Goal: Contribute content: Add original content to the website for others to see

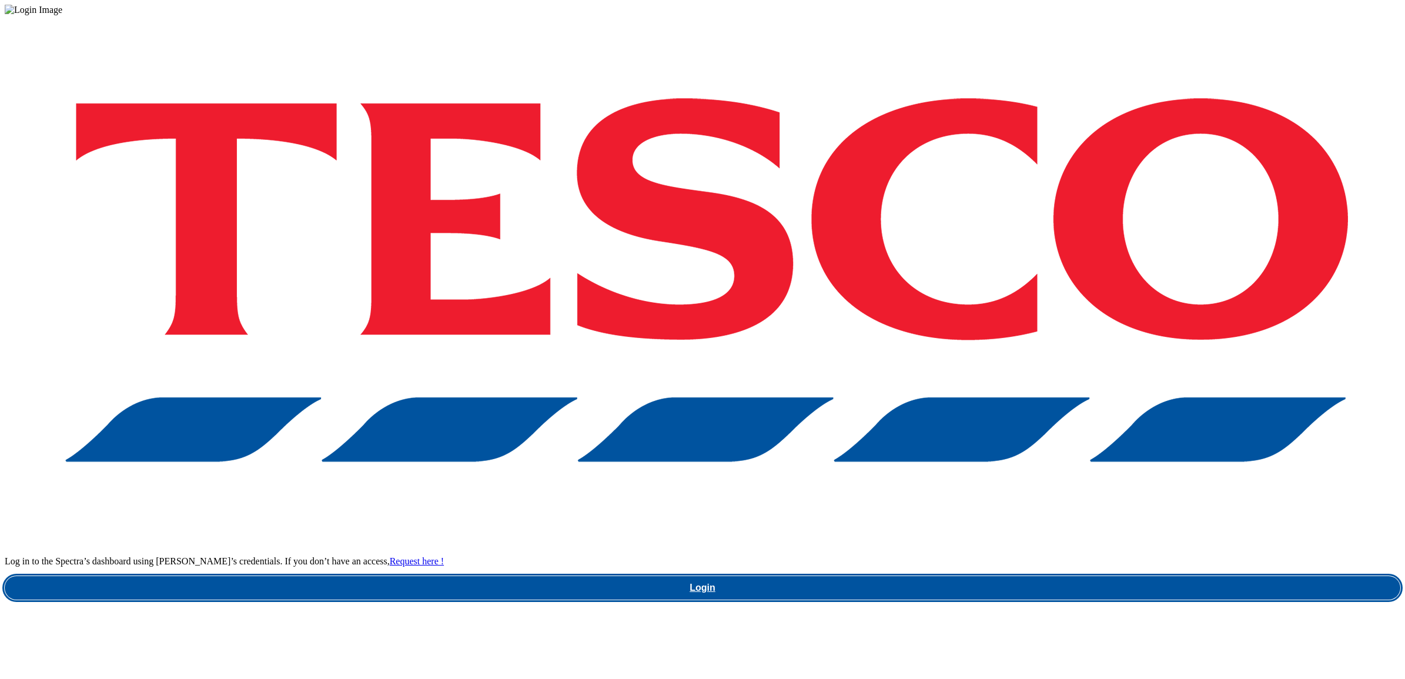
click at [1010, 576] on link "Login" at bounding box center [703, 588] width 1396 height 24
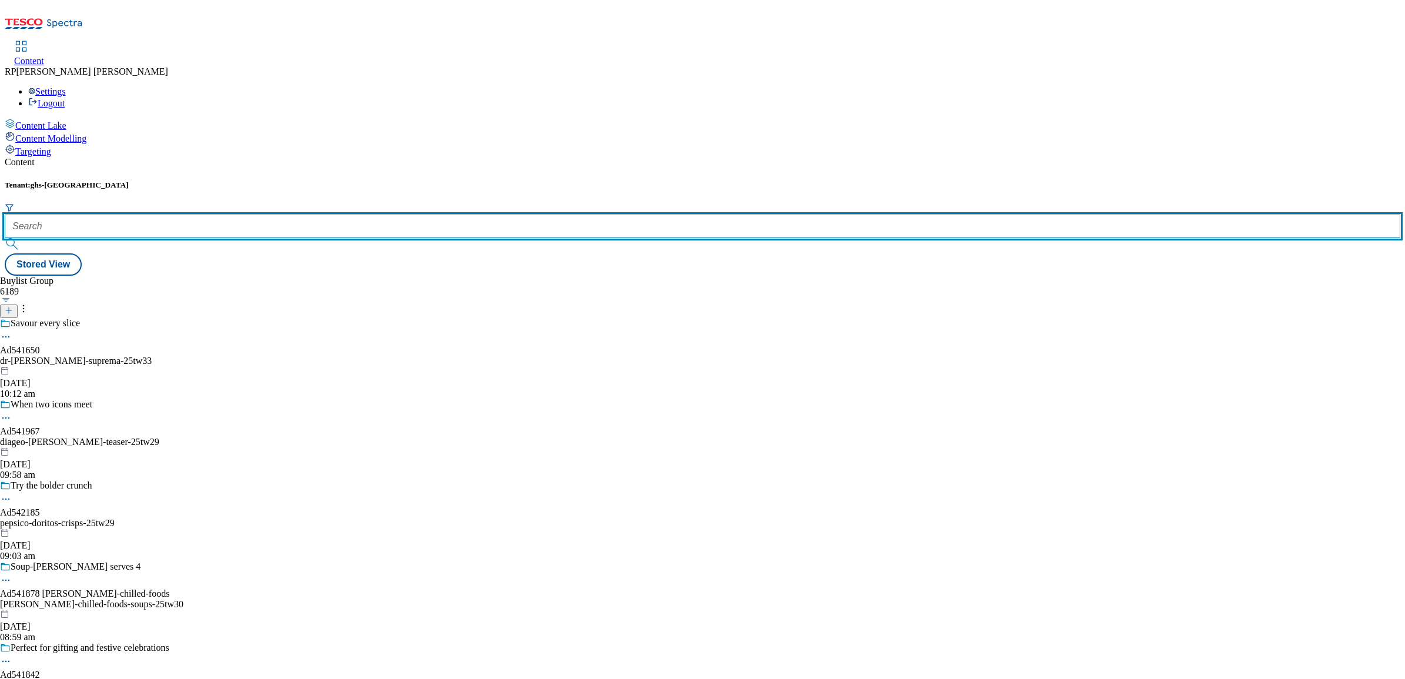
click at [259, 215] on input "text" at bounding box center [703, 227] width 1396 height 24
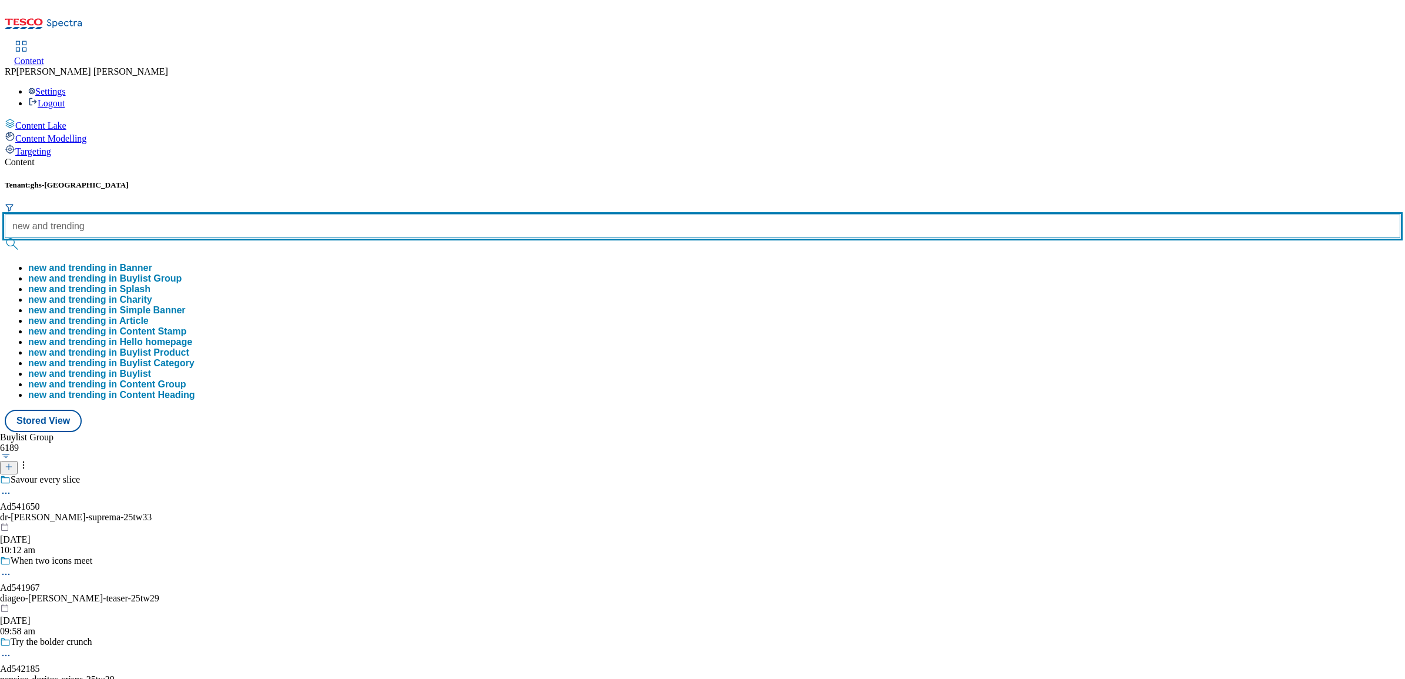
type input "new and trending"
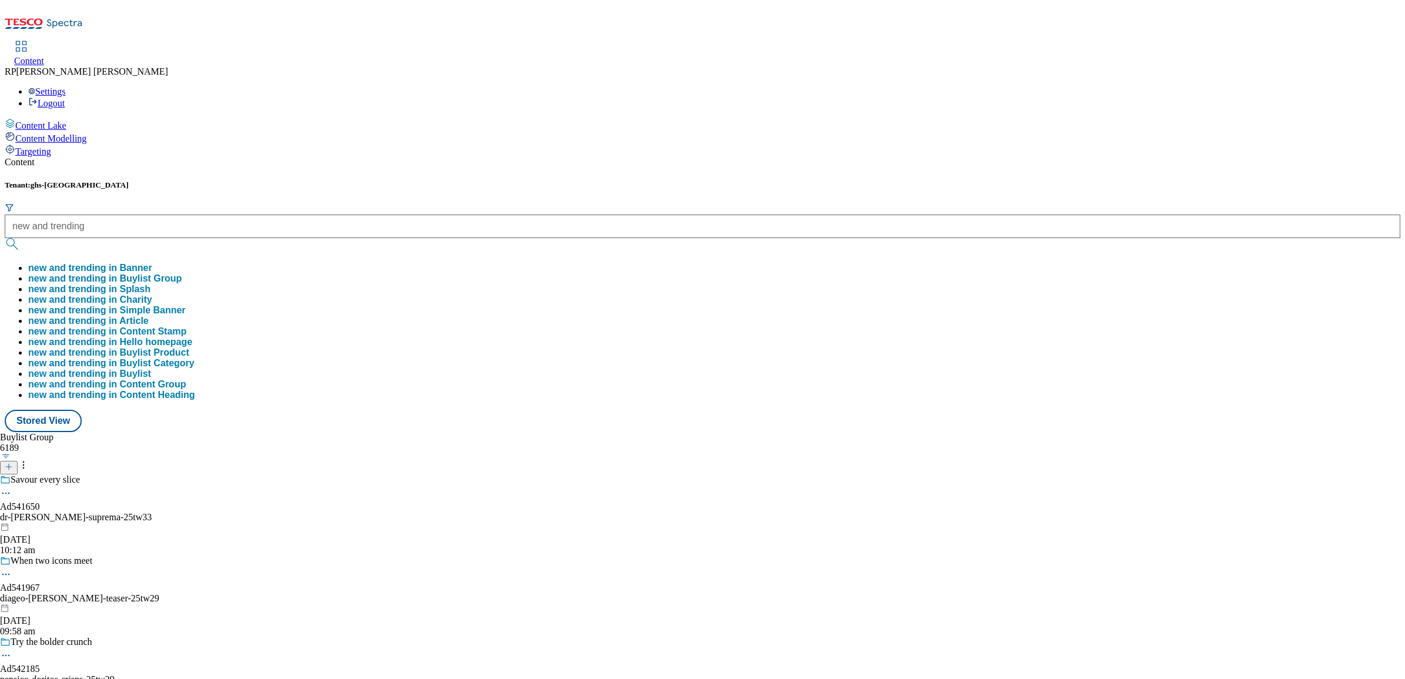
click at [182, 273] on button "new and trending in Buylist Group" at bounding box center [104, 278] width 153 height 11
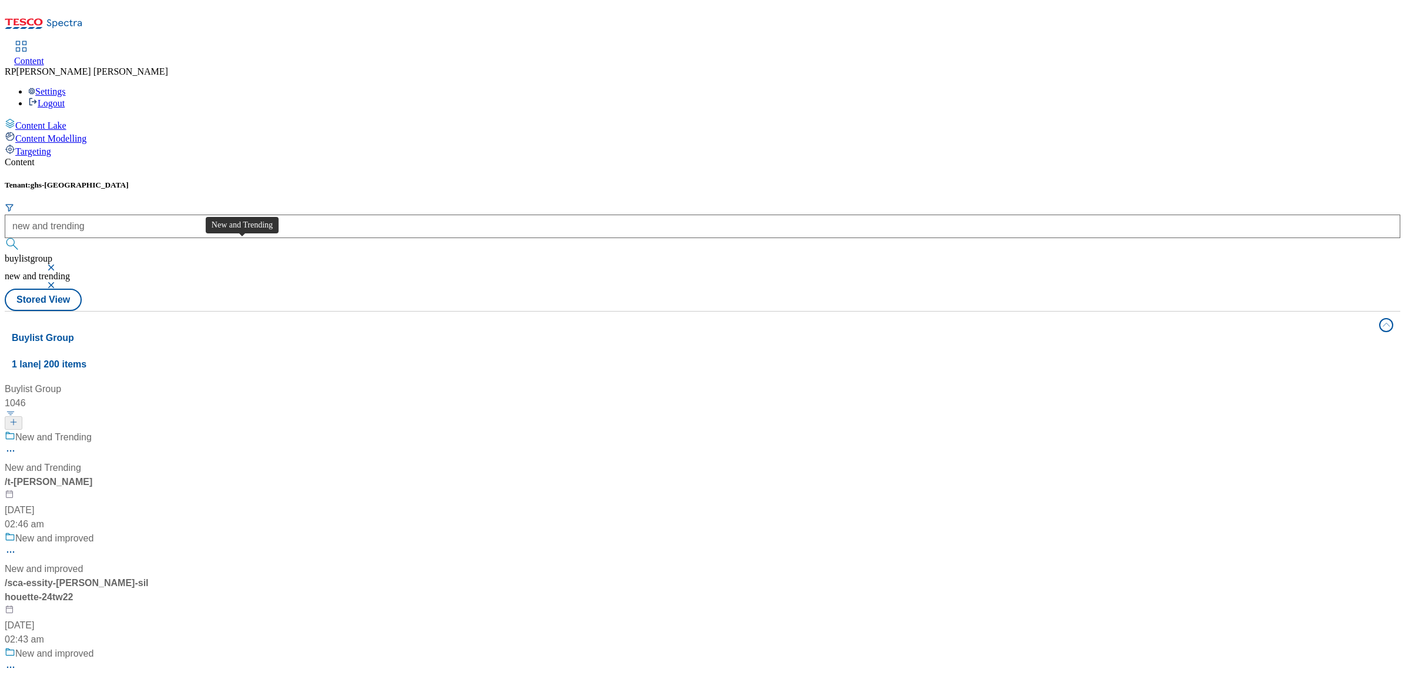
click at [92, 430] on span "New and Trending" at bounding box center [53, 437] width 76 height 15
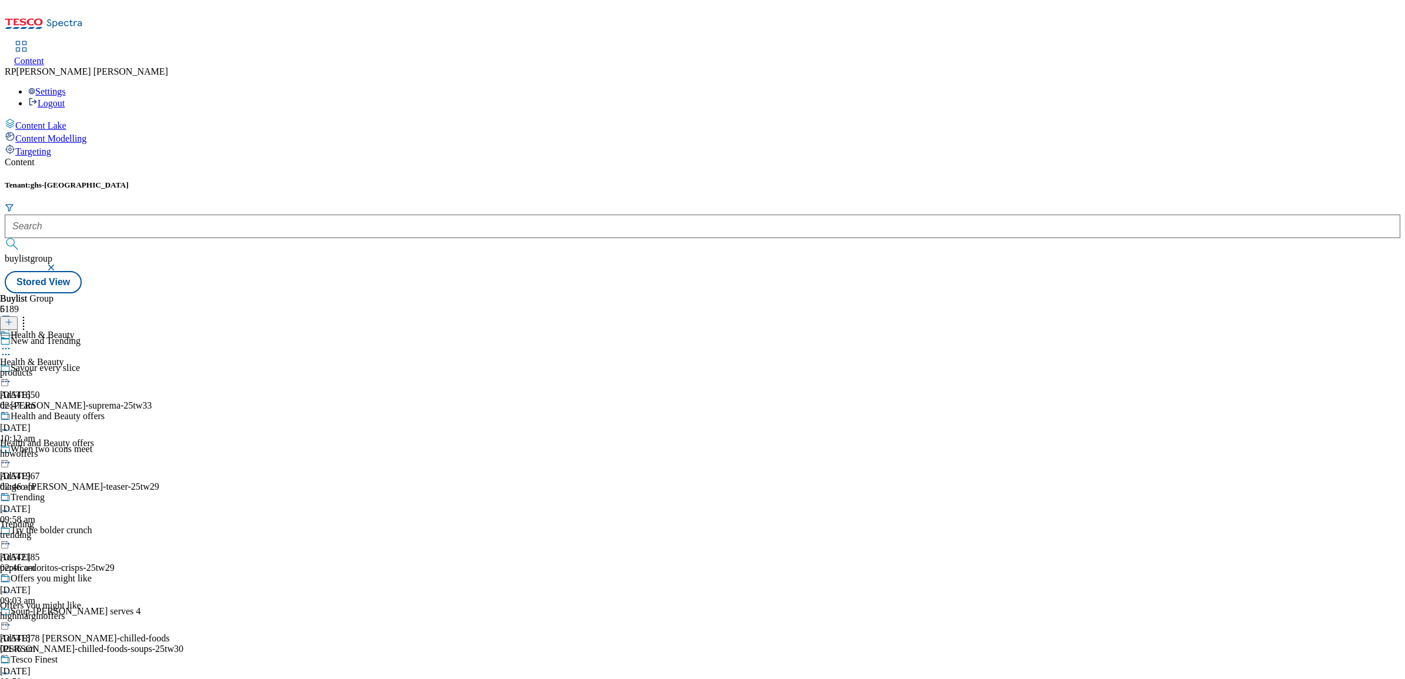
scroll to position [147, 0]
click at [105, 530] on div "trending" at bounding box center [52, 535] width 105 height 11
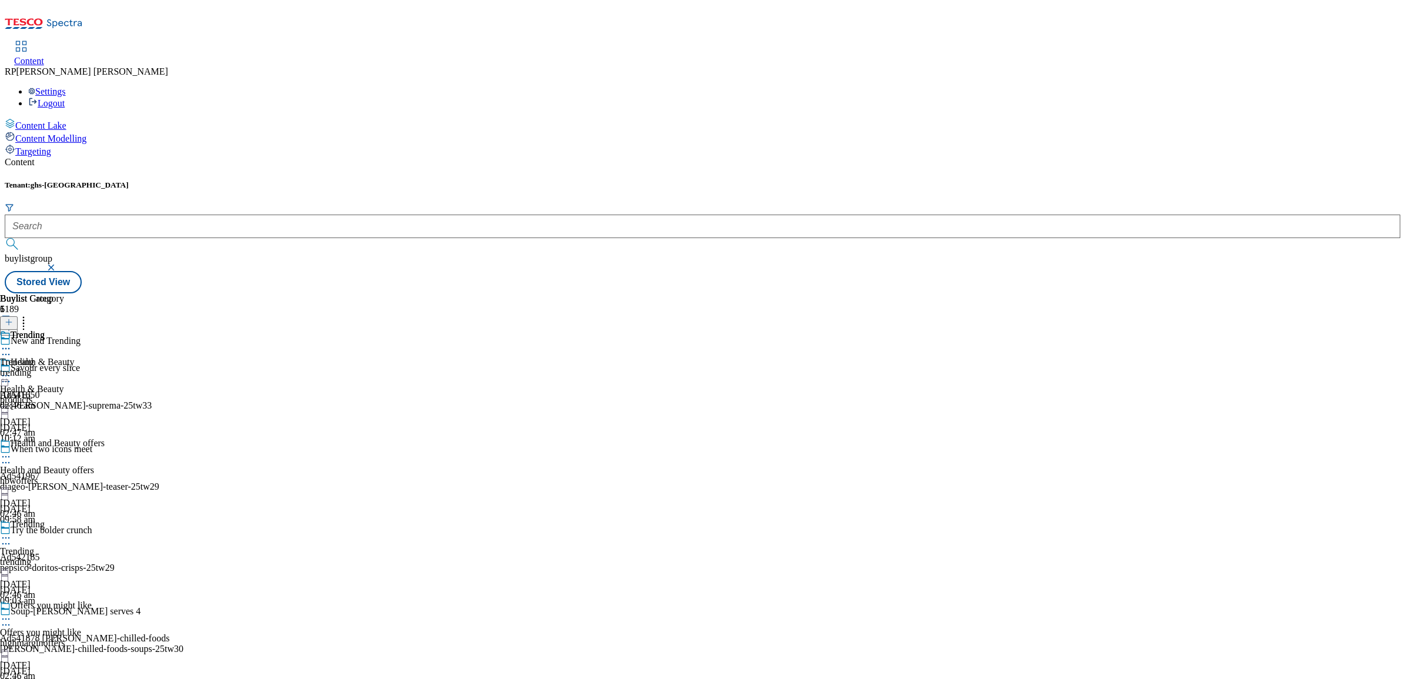
click at [64, 330] on div "Trending Trending trending [DATE] 02:46 am" at bounding box center [32, 370] width 64 height 81
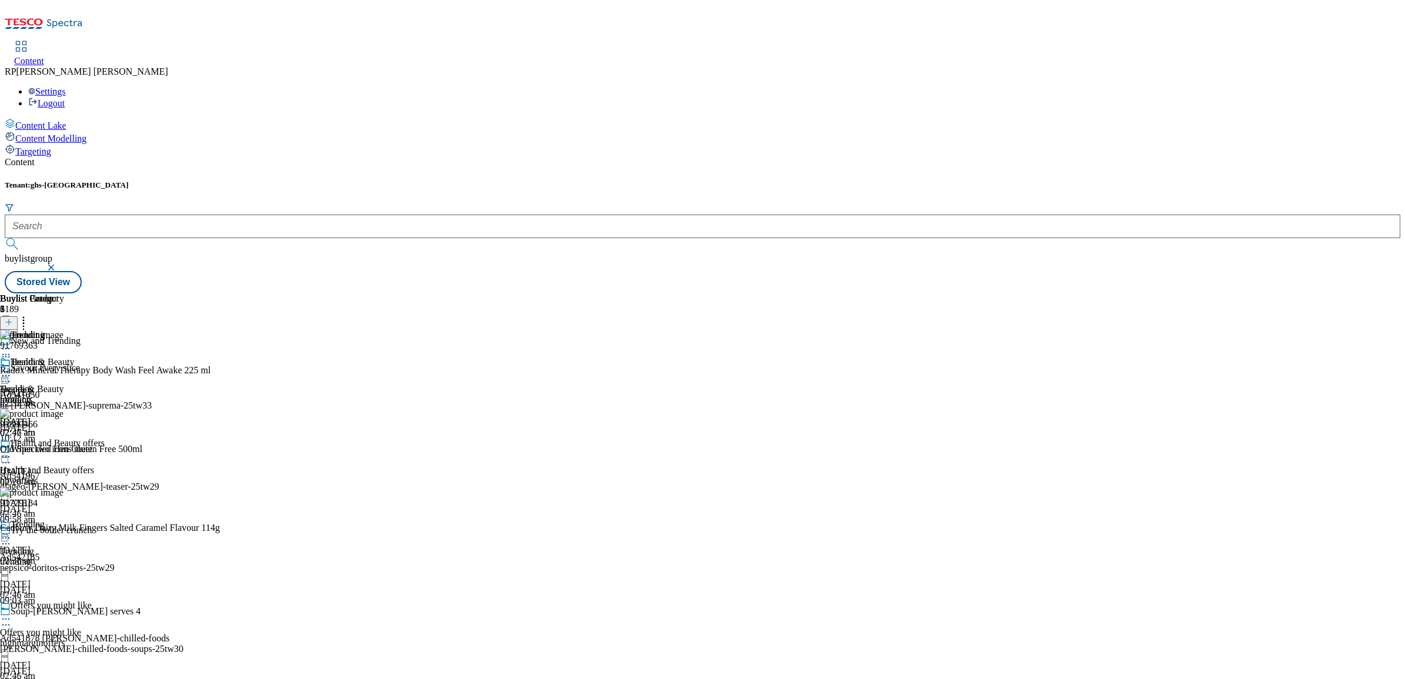
scroll to position [236, 0]
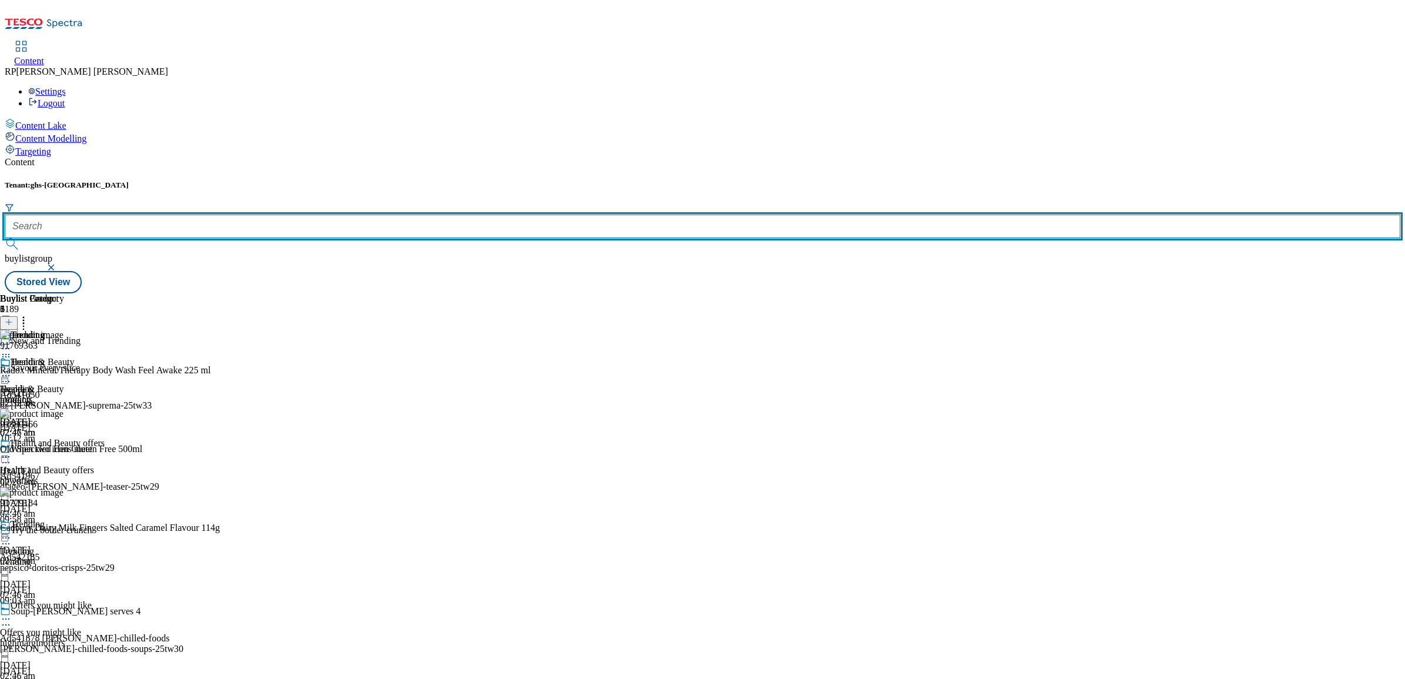
click at [270, 215] on input "text" at bounding box center [703, 227] width 1396 height 24
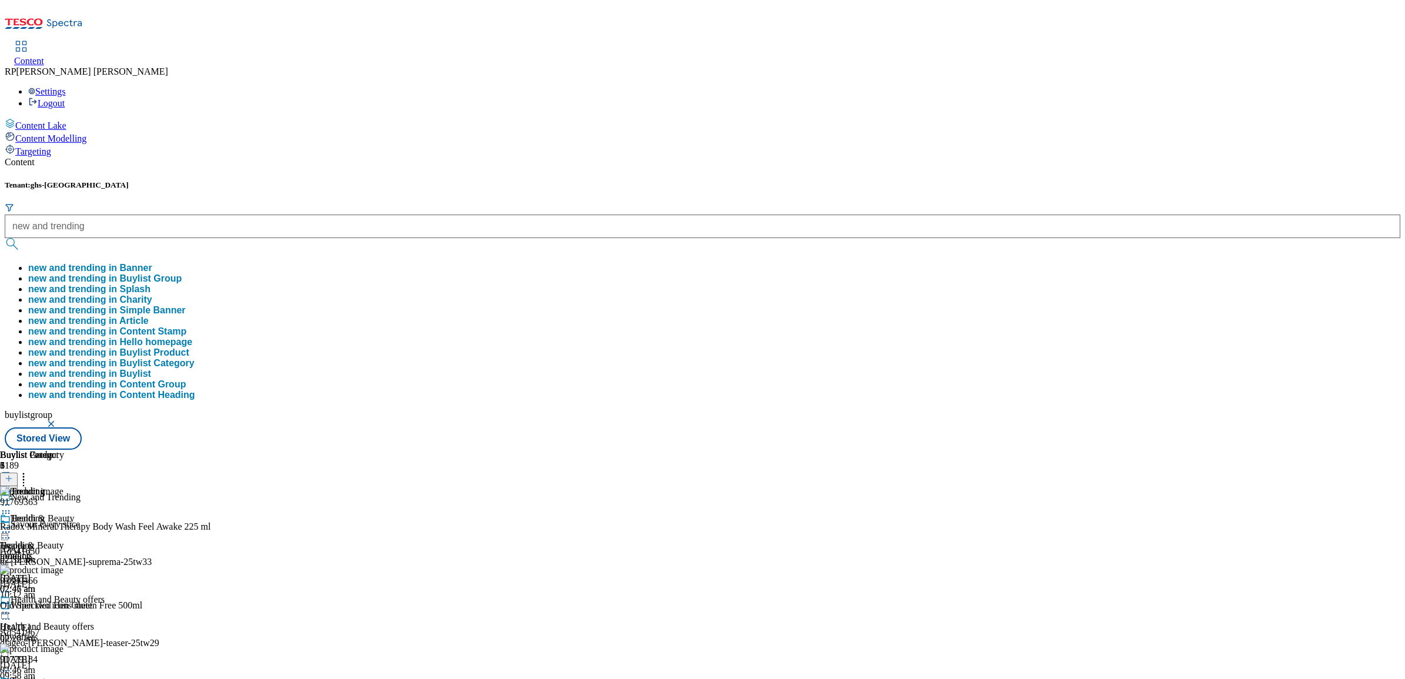
click at [182, 273] on button "new and trending in Buylist Group" at bounding box center [104, 278] width 153 height 11
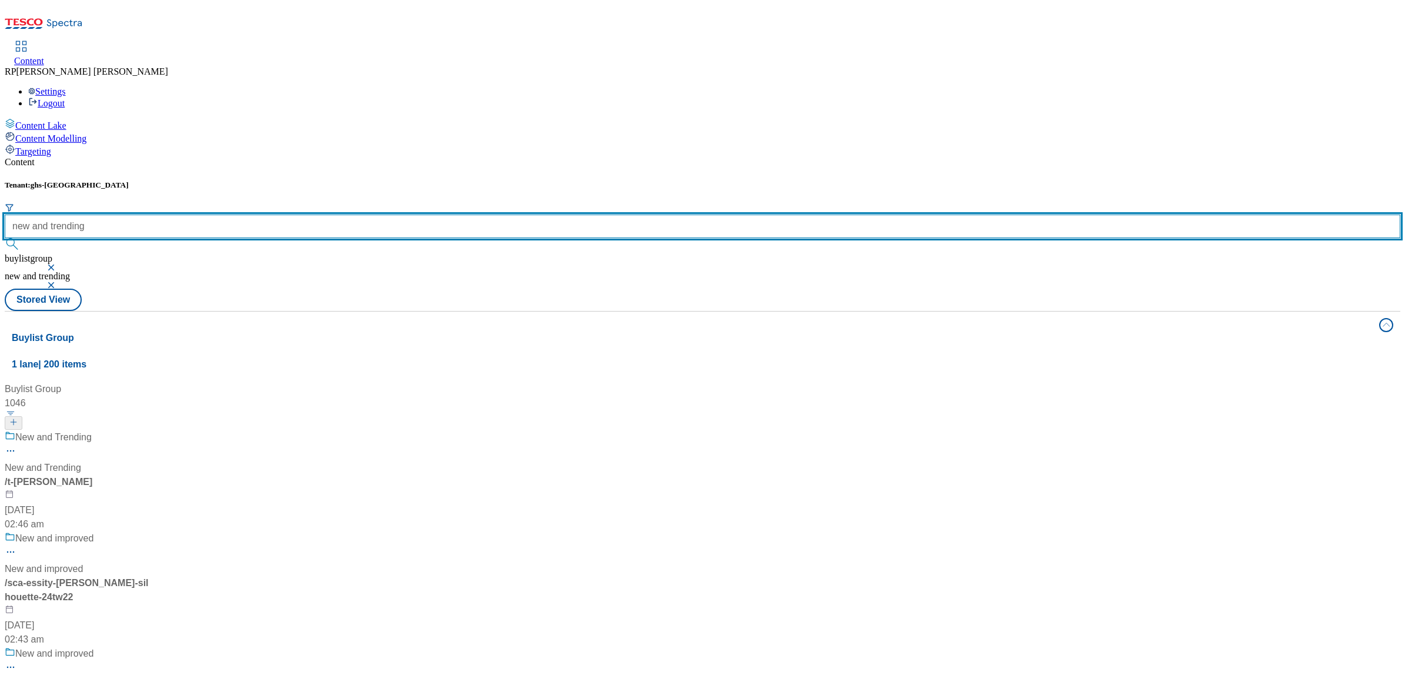
click at [303, 215] on input "new and trending" at bounding box center [703, 227] width 1396 height 24
type input "new and trending marketplace"
click at [5, 238] on button "submit" at bounding box center [13, 244] width 16 height 12
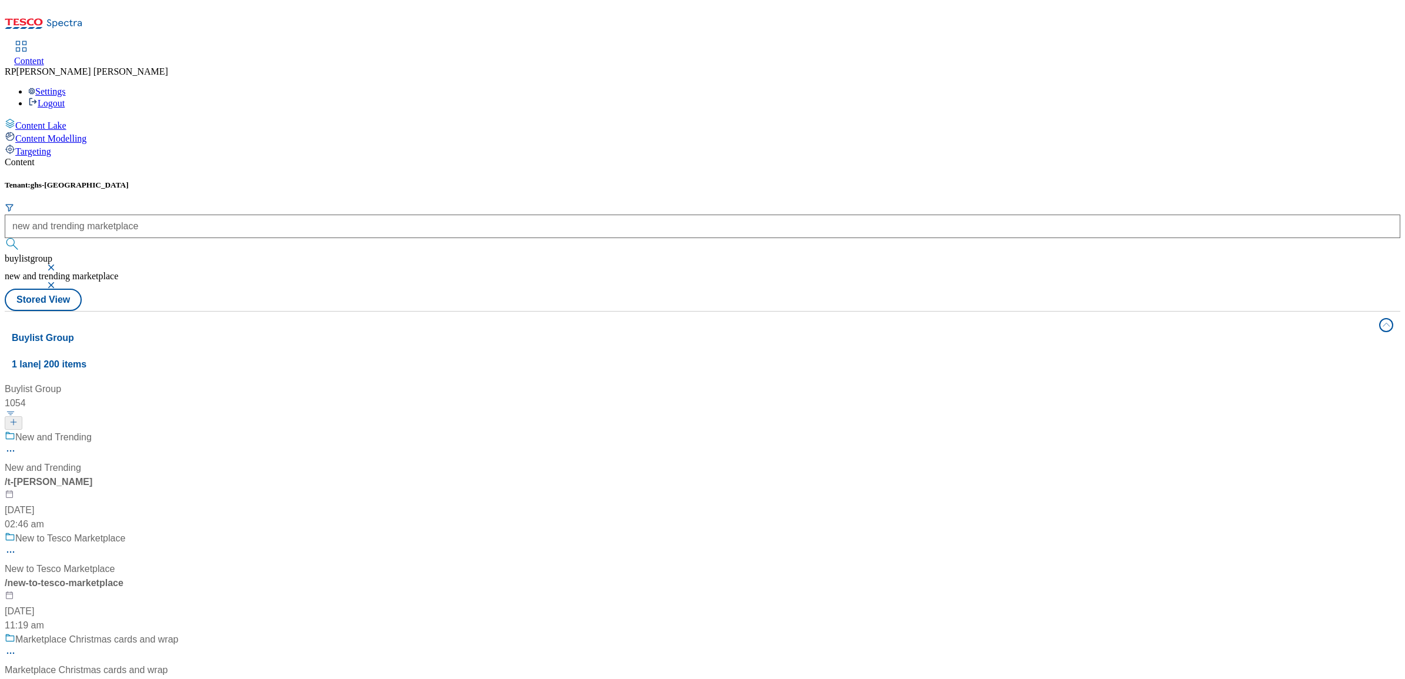
click at [292, 532] on div "New to Tesco Marketplace" at bounding box center [150, 547] width 290 height 31
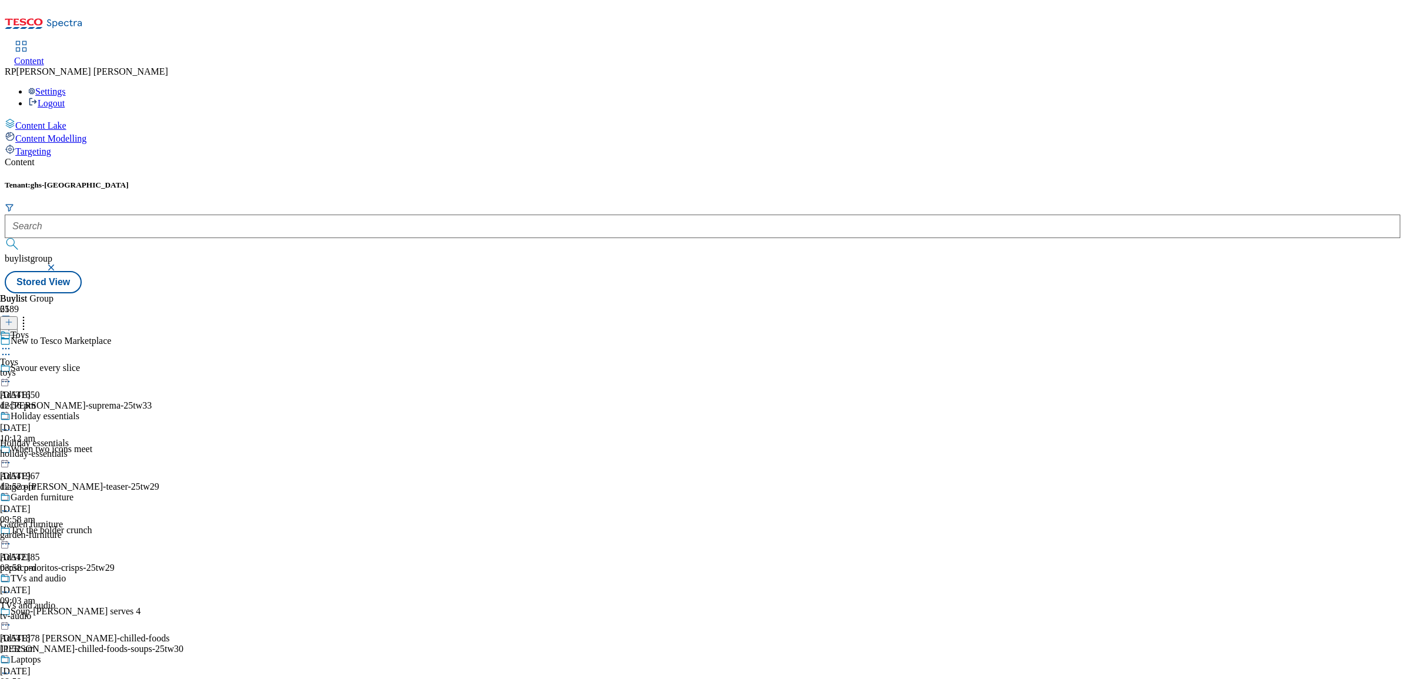
click at [79, 367] on div "toys" at bounding box center [39, 372] width 79 height 11
click at [64, 330] on div "Toys Toys toys [DATE] 12:56 pm" at bounding box center [32, 370] width 64 height 81
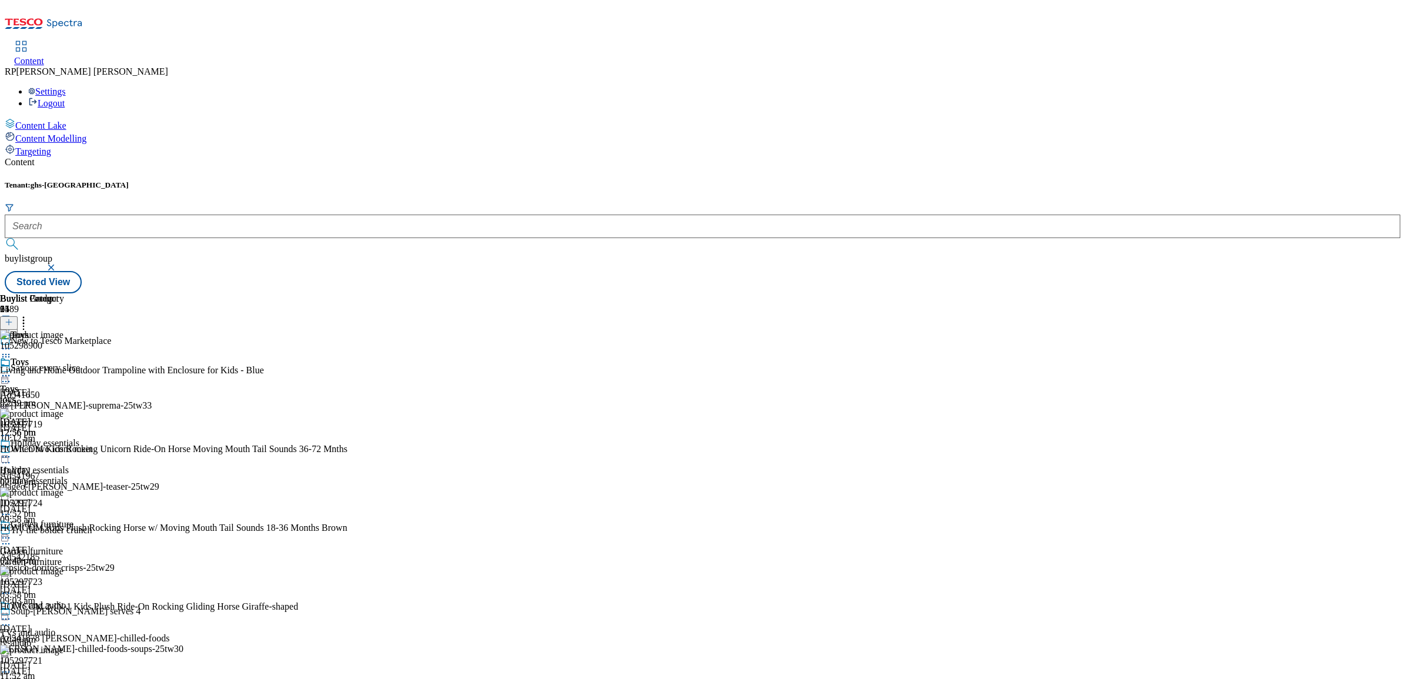
click at [13, 318] on icon at bounding box center [9, 322] width 8 height 8
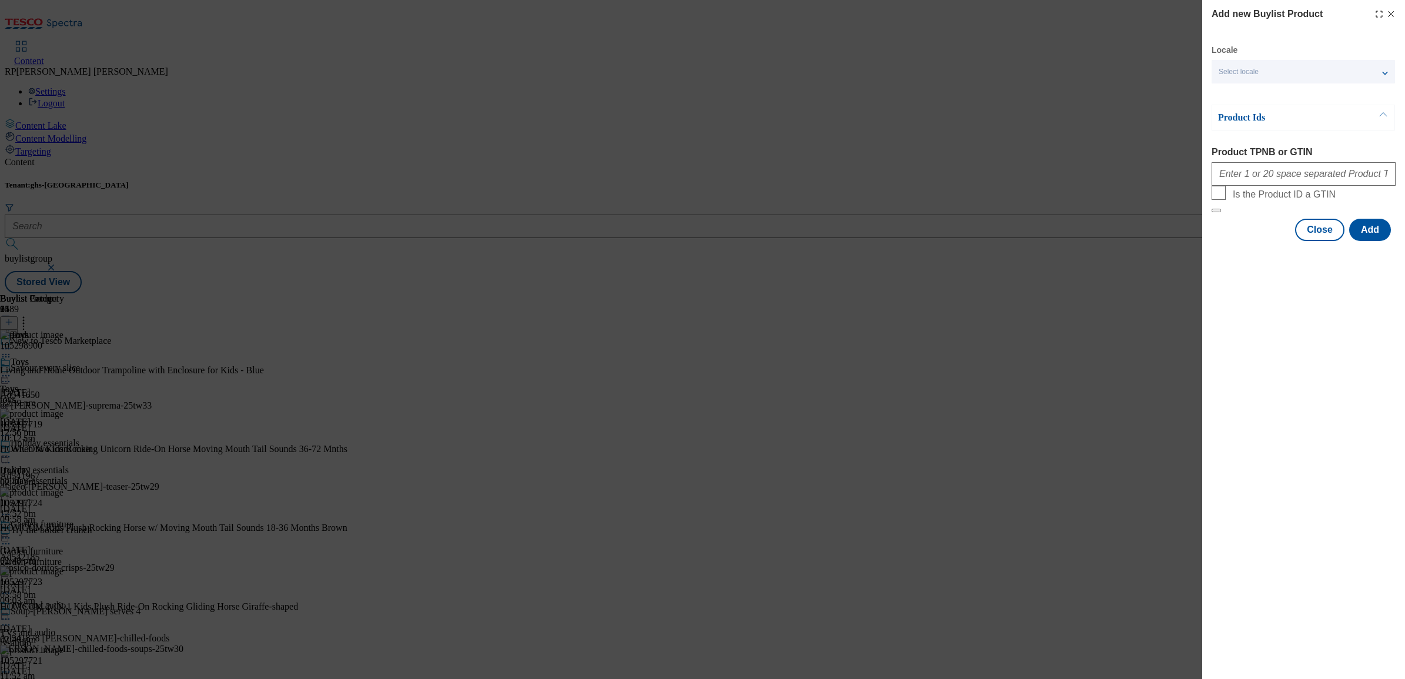
click at [1048, 158] on div "Add new Buylist Product Locale Select locale English Welsh Product Ids Product …" at bounding box center [702, 339] width 1405 height 679
click at [1331, 241] on button "Close" at bounding box center [1319, 230] width 49 height 22
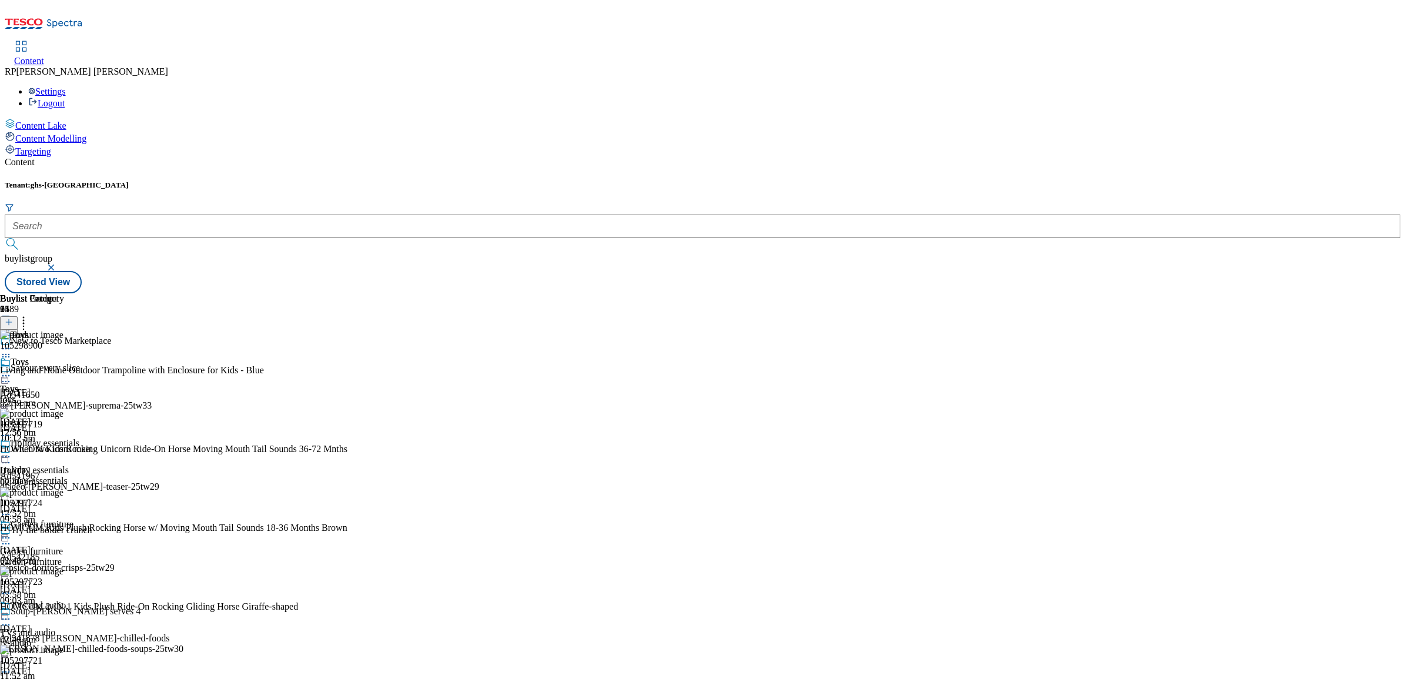
click at [1124, 293] on div "Buylist Group 6189 New to Tesco Marketplace Savour every slice Ad541650 dr-oetk…" at bounding box center [703, 293] width 1396 height 0
click at [12, 322] on line at bounding box center [9, 322] width 6 height 0
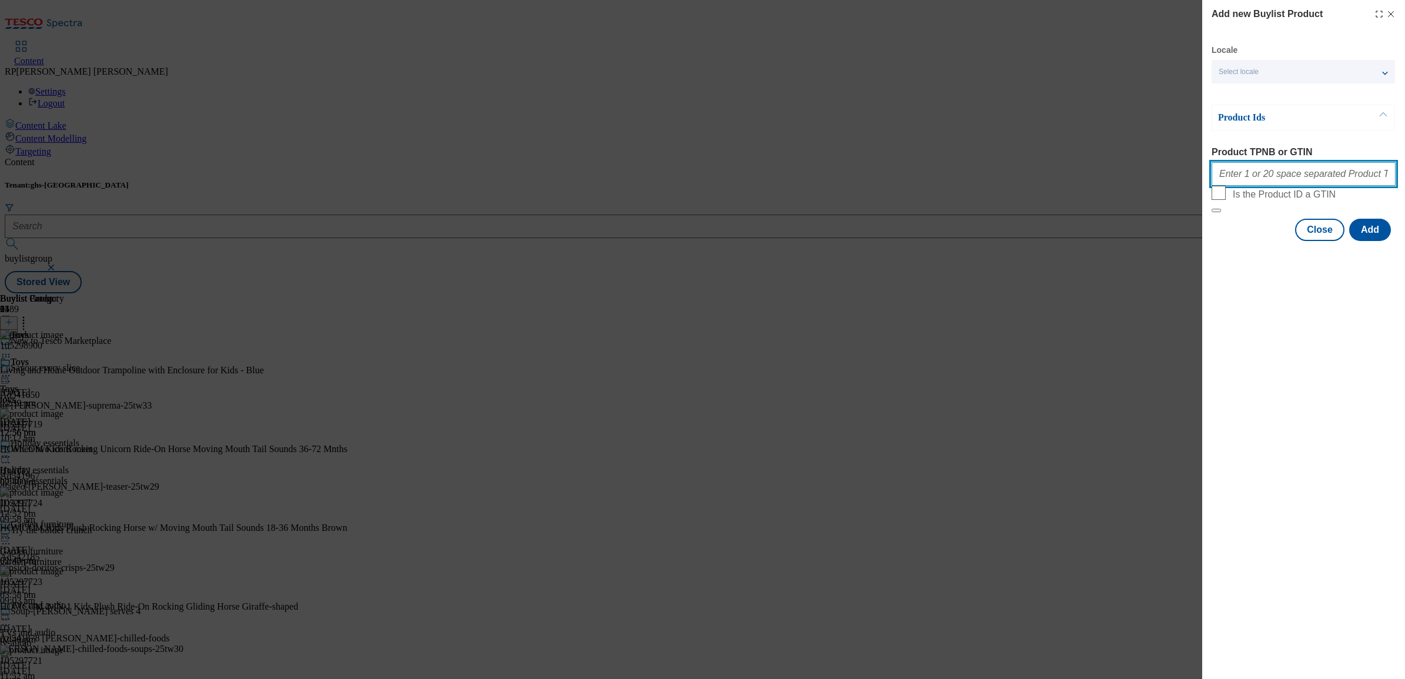
click at [1255, 172] on input "Product TPNB or GTIN" at bounding box center [1304, 174] width 184 height 24
paste input "105574117 105576560 105578503 105640891 105815378 105815359"
type input "105574117 105576560 105578503 105640891 105815378 105815359"
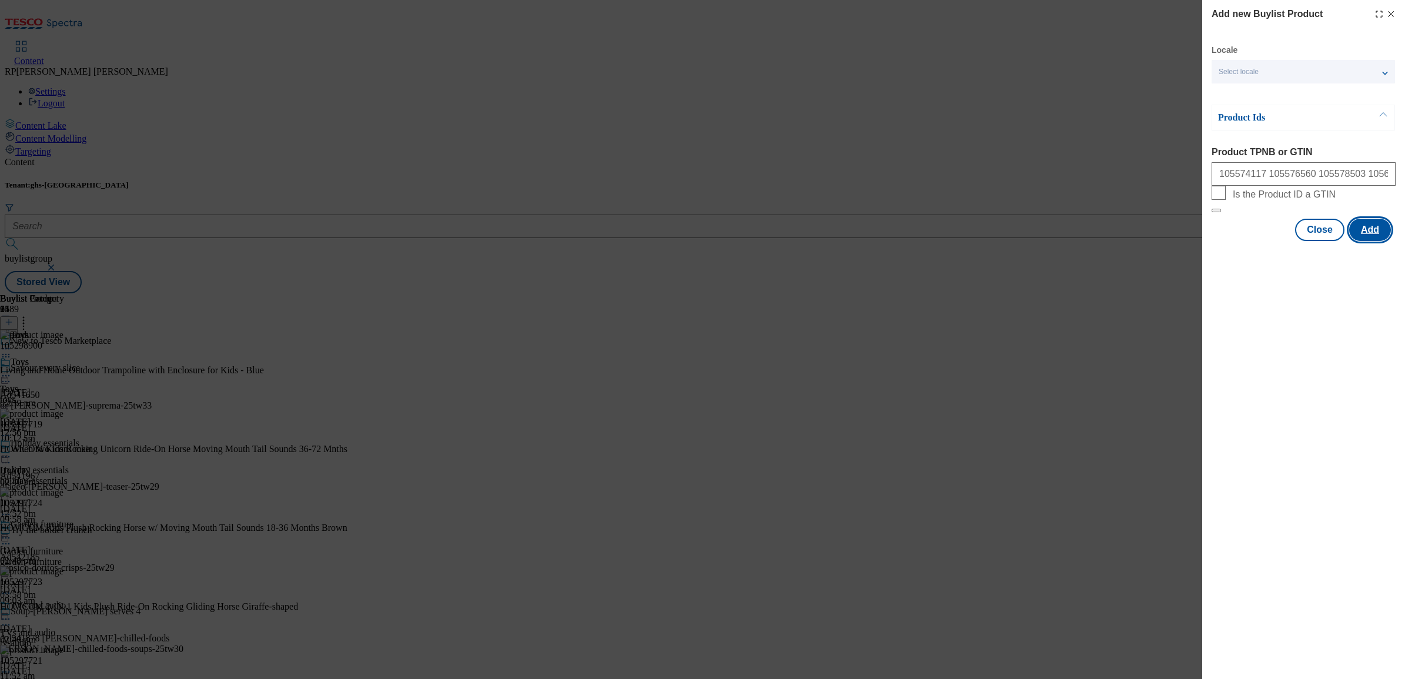
click at [1380, 241] on button "Add" at bounding box center [1370, 230] width 42 height 22
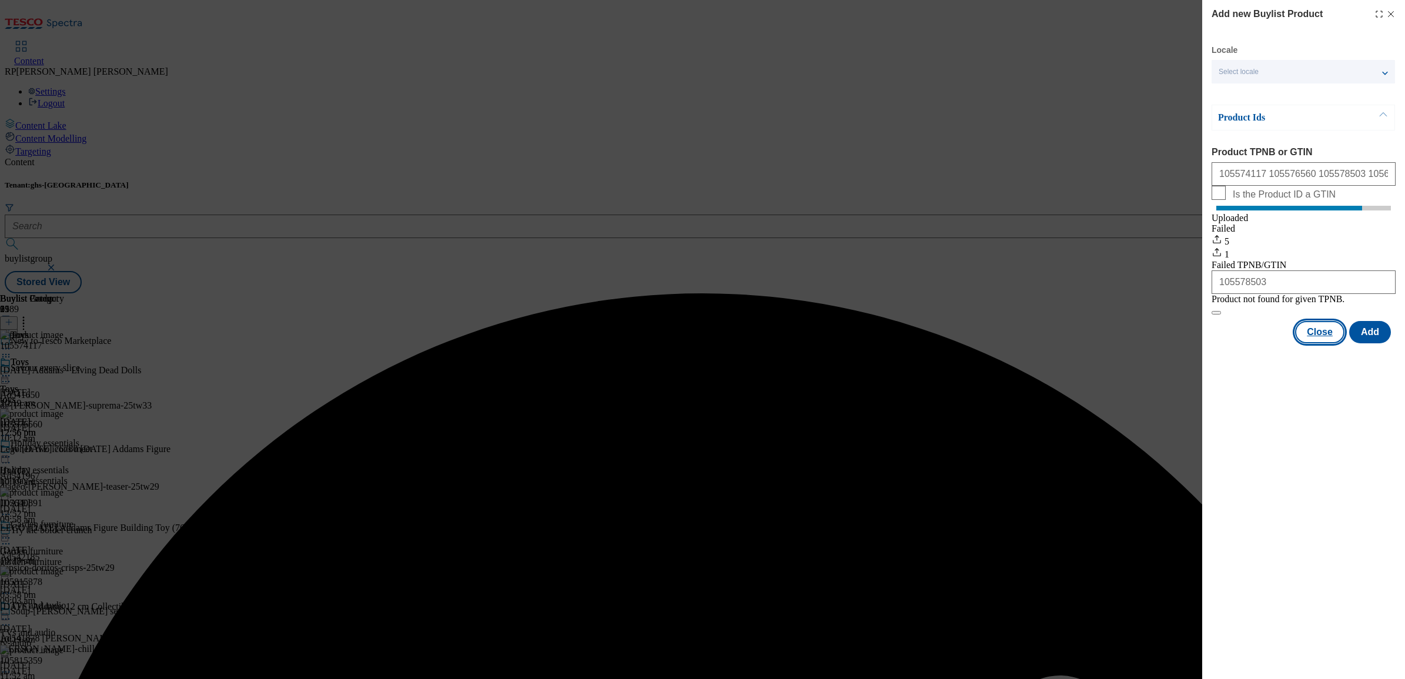
click at [1332, 343] on button "Close" at bounding box center [1319, 332] width 49 height 22
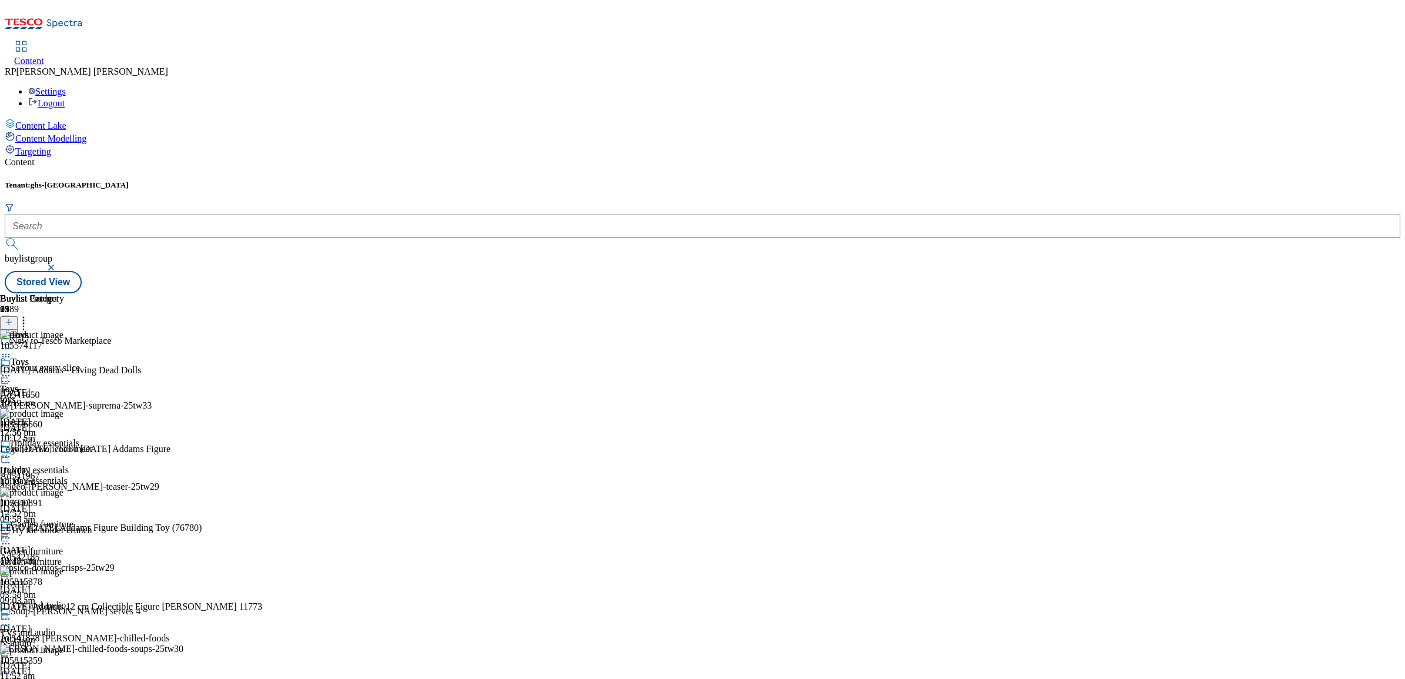
click at [12, 430] on icon at bounding box center [6, 436] width 12 height 12
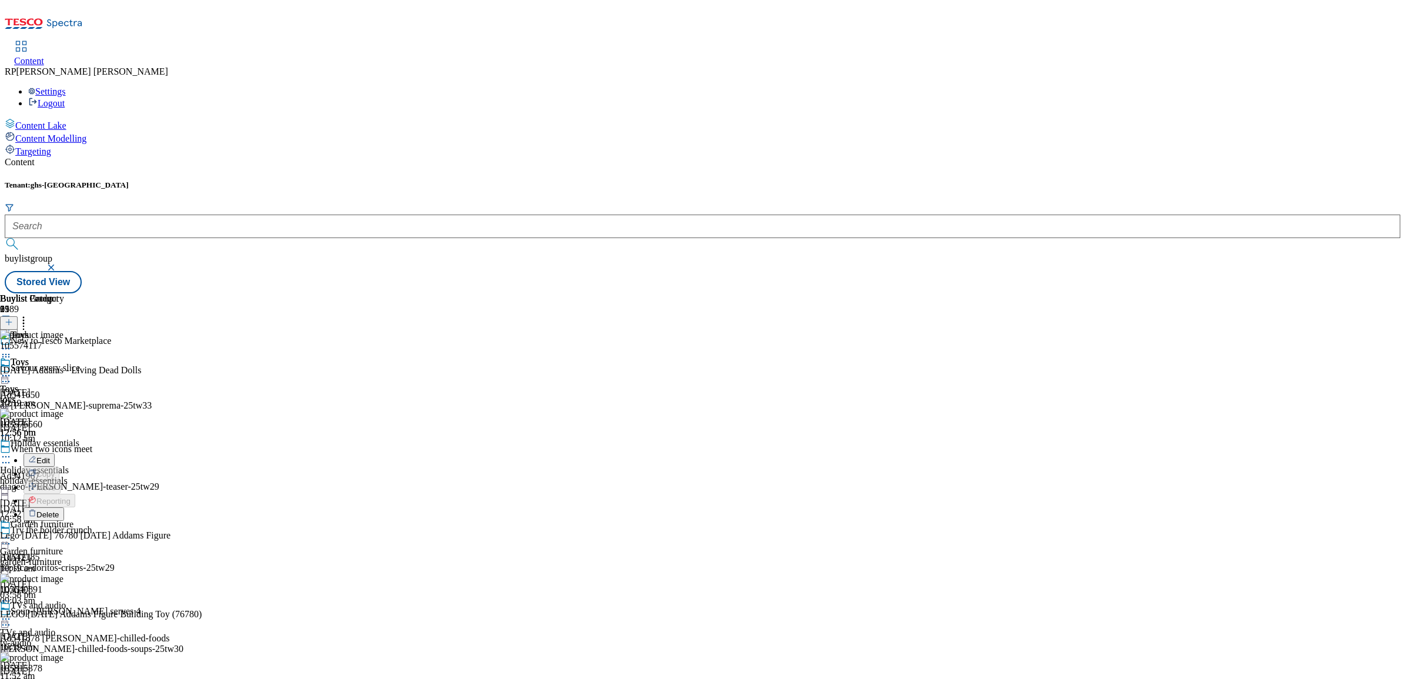
click at [59, 510] on span "Delete" at bounding box center [47, 514] width 23 height 9
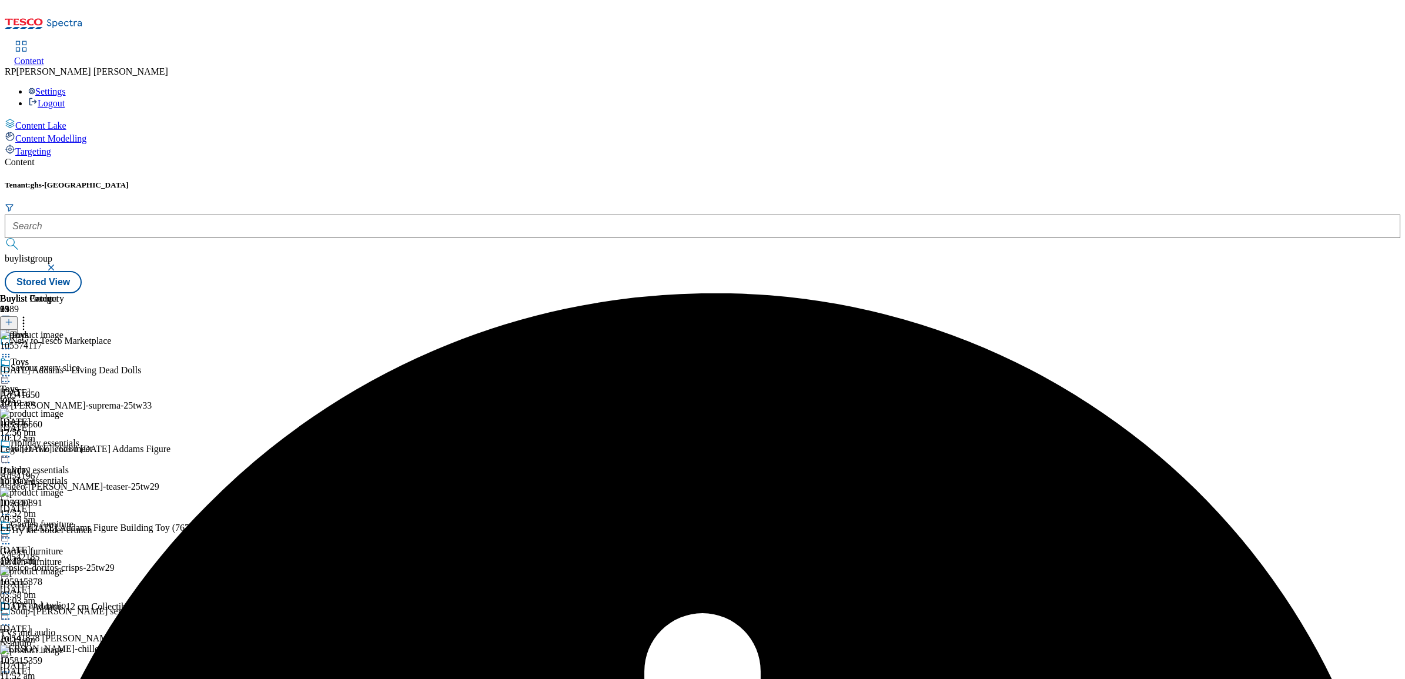
click at [64, 370] on div at bounding box center [32, 377] width 64 height 14
click at [102, 502] on li "Un-publish" at bounding box center [63, 509] width 79 height 14
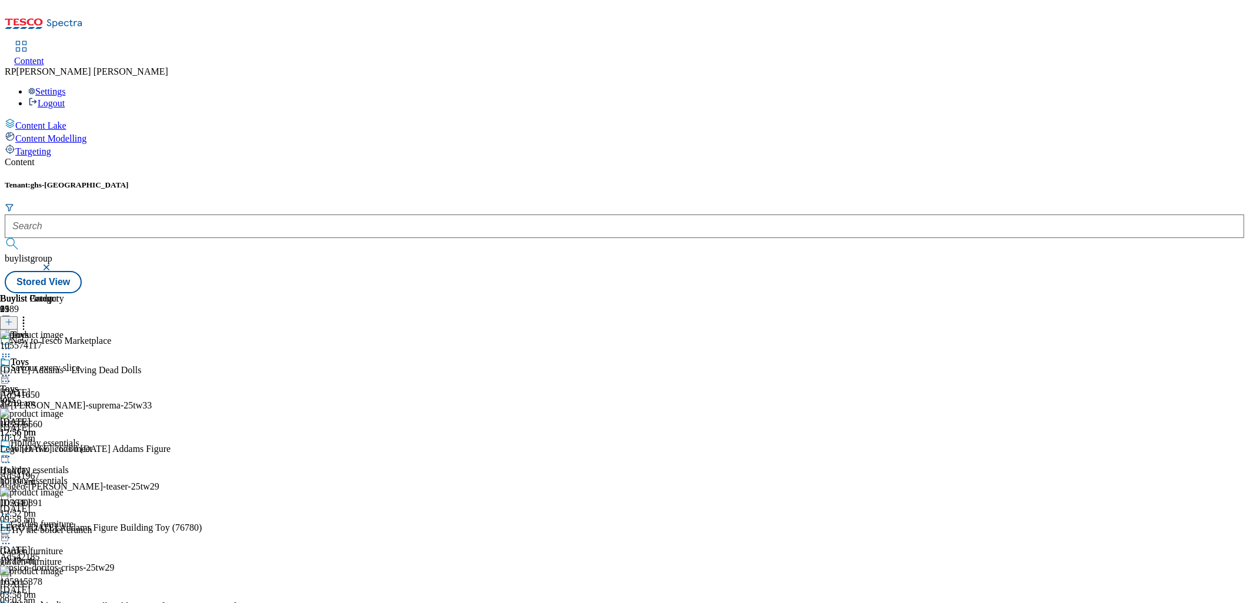
click at [12, 370] on icon at bounding box center [6, 376] width 12 height 12
click at [64, 438] on div "Toys Toys toys [DATE] 12:56 pm" at bounding box center [32, 397] width 64 height 81
click at [7, 514] on circle at bounding box center [6, 515] width 2 height 2
click at [59, 589] on span "Delete" at bounding box center [47, 593] width 23 height 9
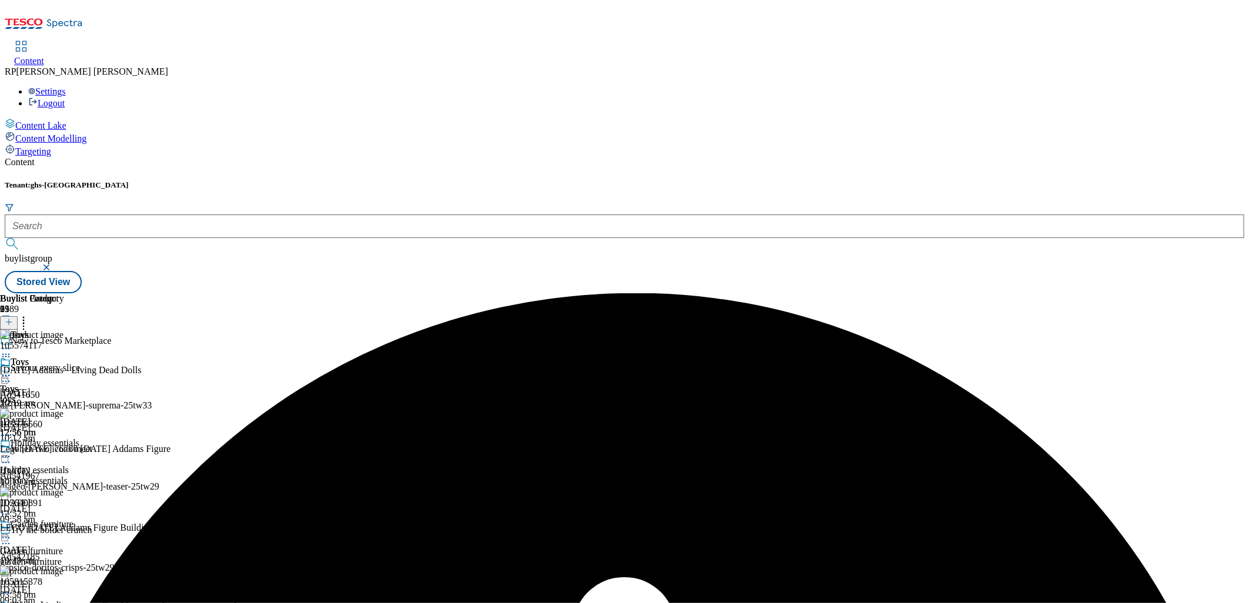
click at [12, 370] on icon at bounding box center [6, 376] width 12 height 12
click at [74, 504] on span "Un-publish" at bounding box center [55, 508] width 38 height 9
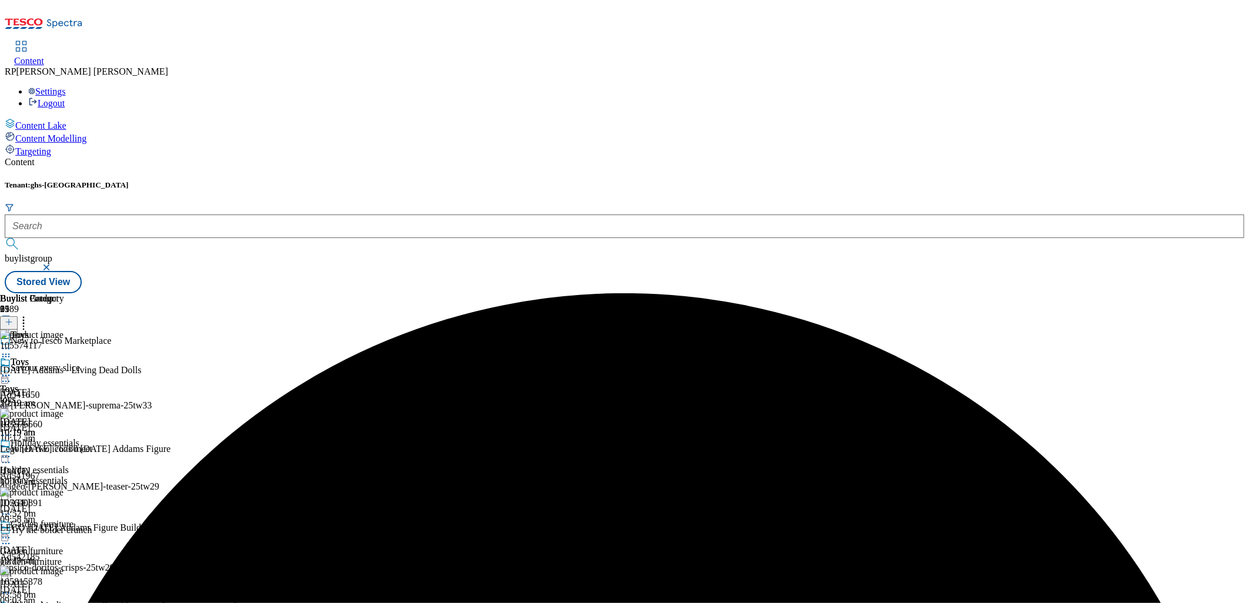
click at [12, 430] on icon at bounding box center [6, 436] width 12 height 12
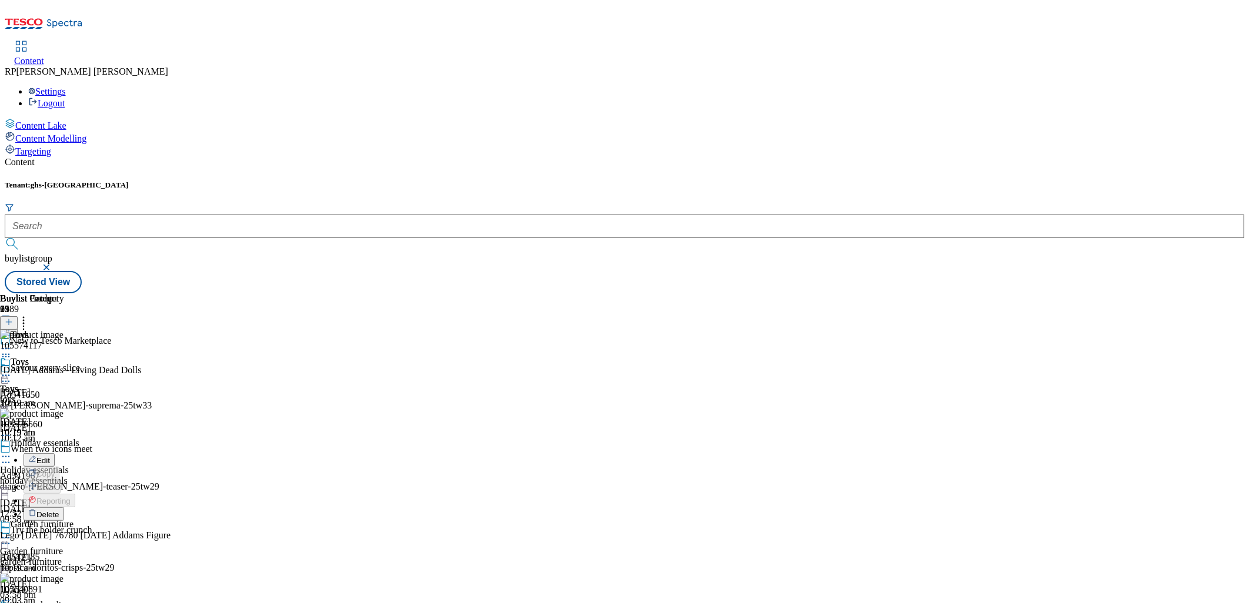
click at [64, 507] on button "Delete" at bounding box center [44, 514] width 41 height 14
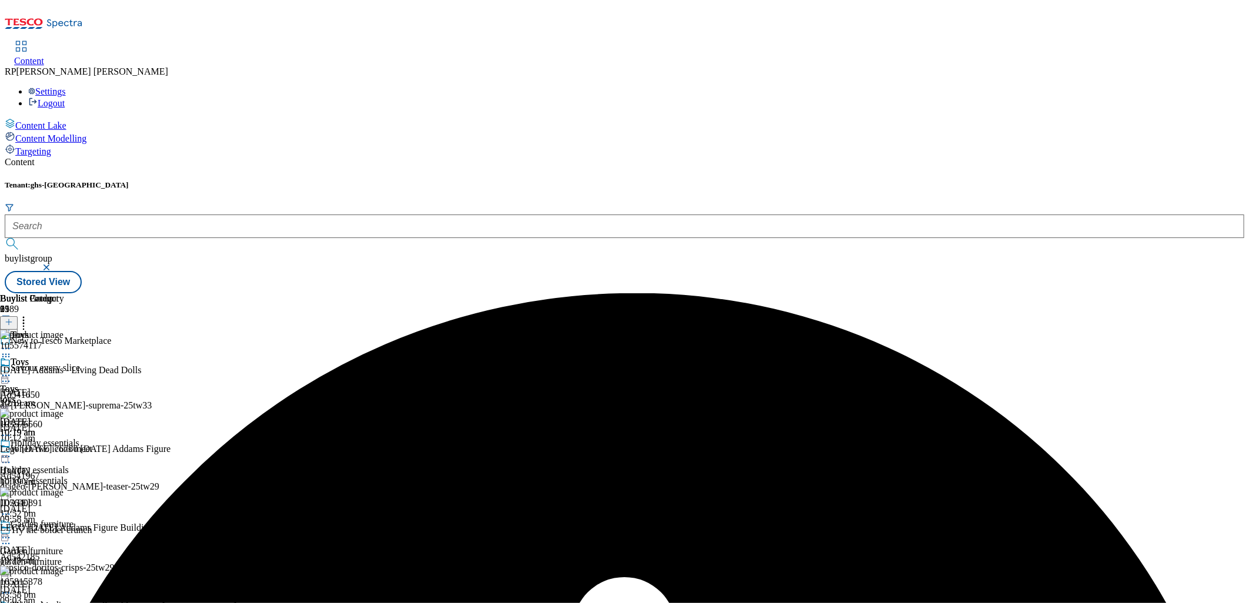
click at [12, 370] on icon at bounding box center [6, 376] width 12 height 12
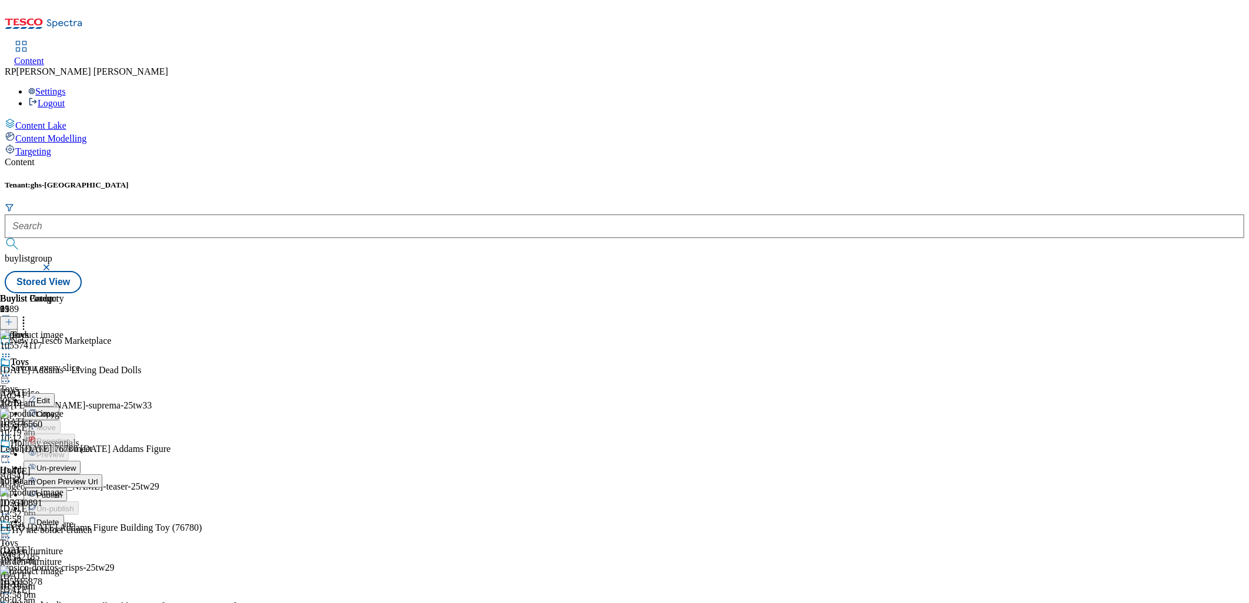
click at [76, 464] on span "Un-preview" at bounding box center [55, 468] width 39 height 9
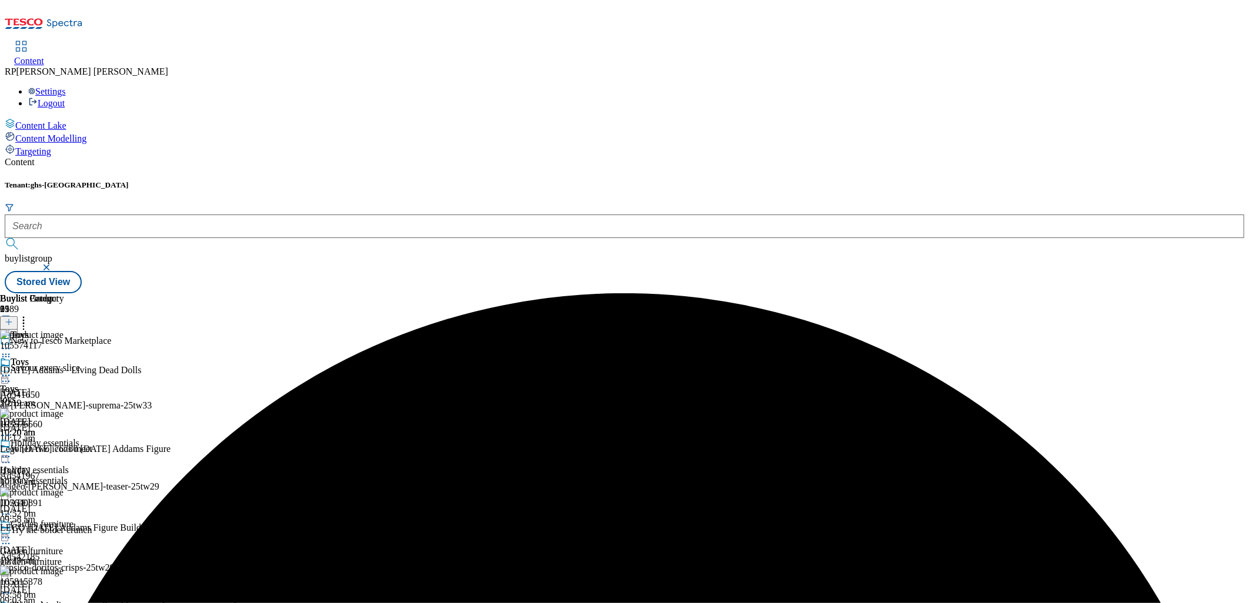
click at [12, 370] on icon at bounding box center [6, 376] width 12 height 12
click at [81, 419] on div "Toys Edit Copy Move Reporting Preview Un-preview Publish Un-publish Delete Toys…" at bounding box center [40, 468] width 81 height 222
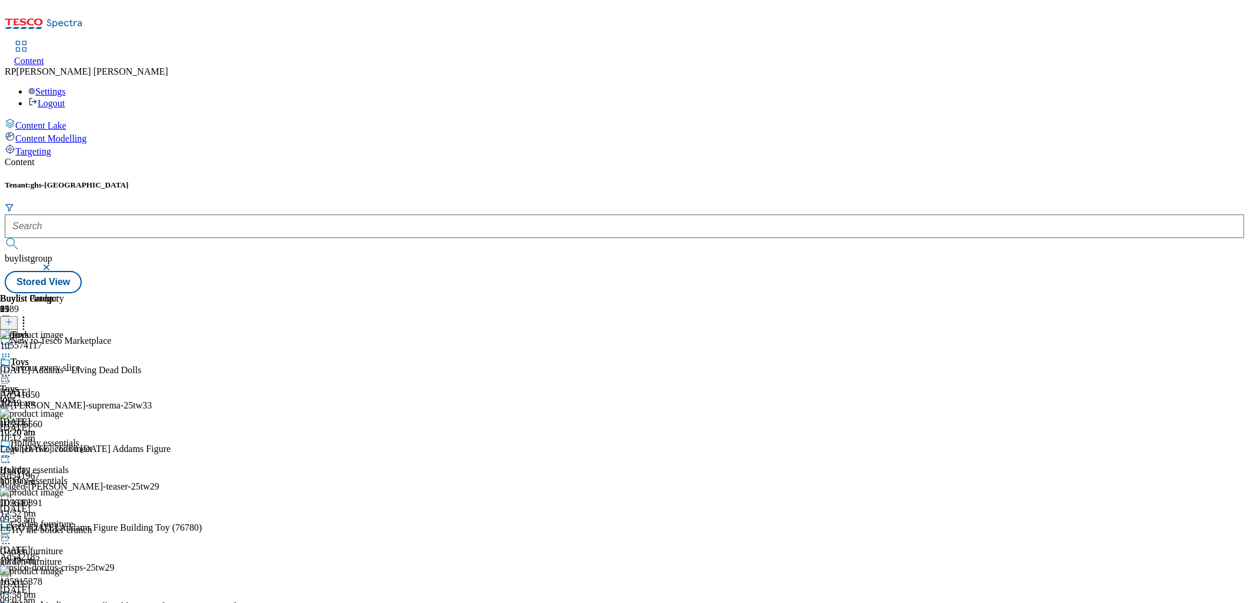
click at [12, 430] on icon at bounding box center [6, 436] width 12 height 12
click at [59, 510] on span "Delete" at bounding box center [47, 514] width 23 height 9
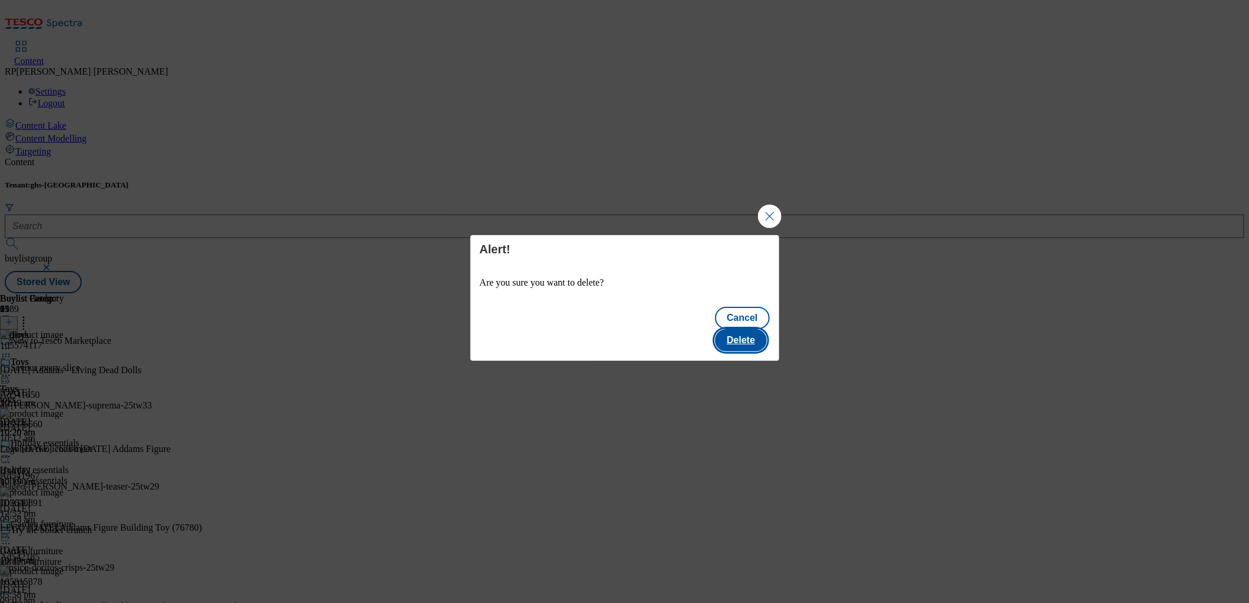
click at [741, 329] on button "Delete" at bounding box center [741, 340] width 52 height 22
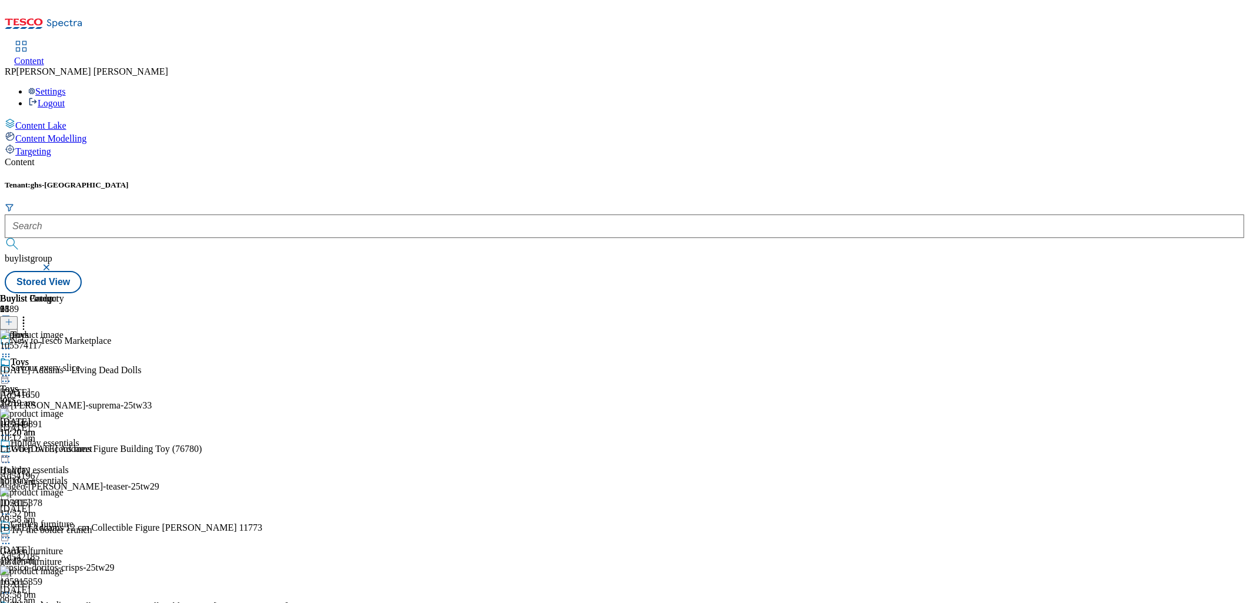
scroll to position [0, 0]
click at [29, 315] on icon at bounding box center [24, 321] width 12 height 12
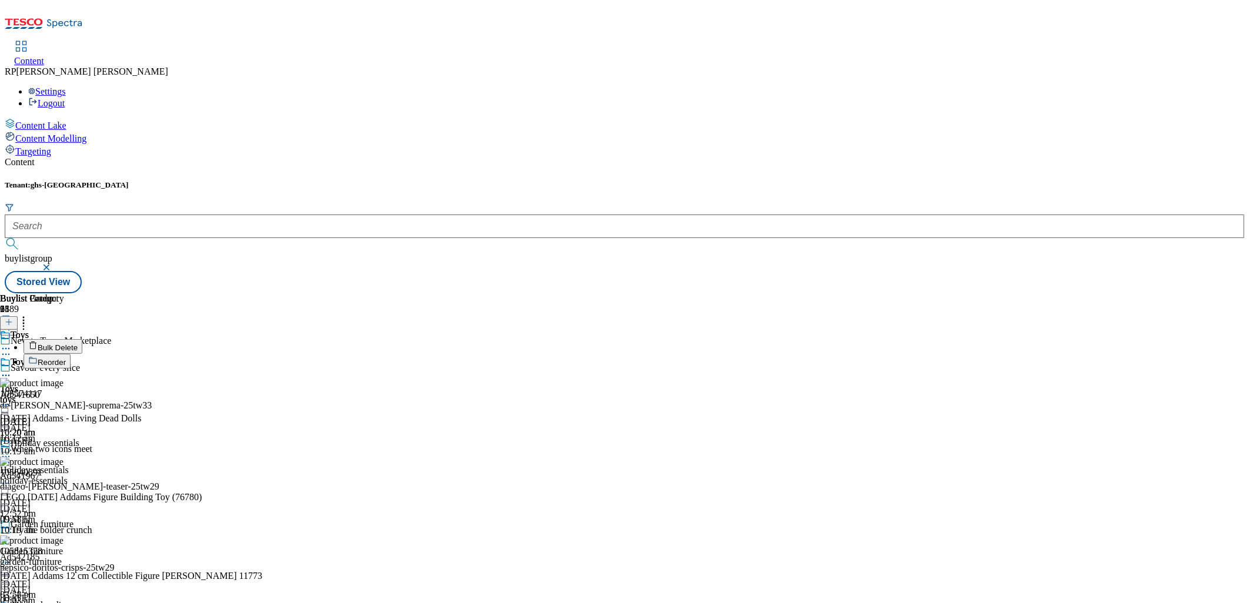
click at [66, 358] on span "Reorder" at bounding box center [52, 362] width 28 height 9
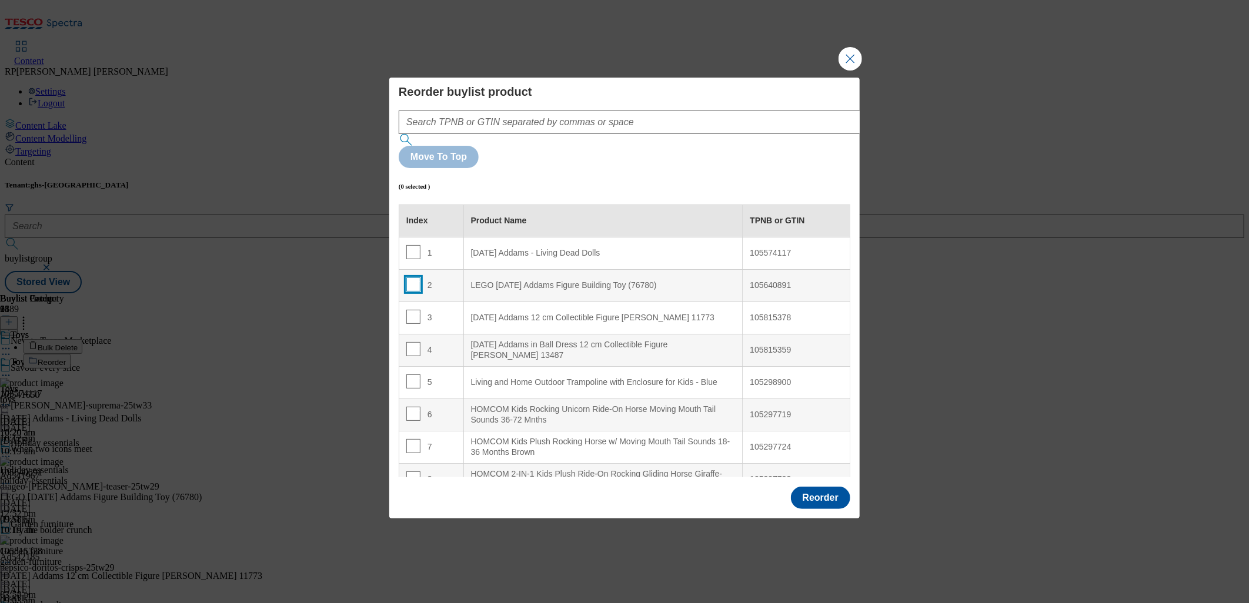
click at [413, 278] on input "Modal" at bounding box center [413, 285] width 14 height 14
checkbox input "true"
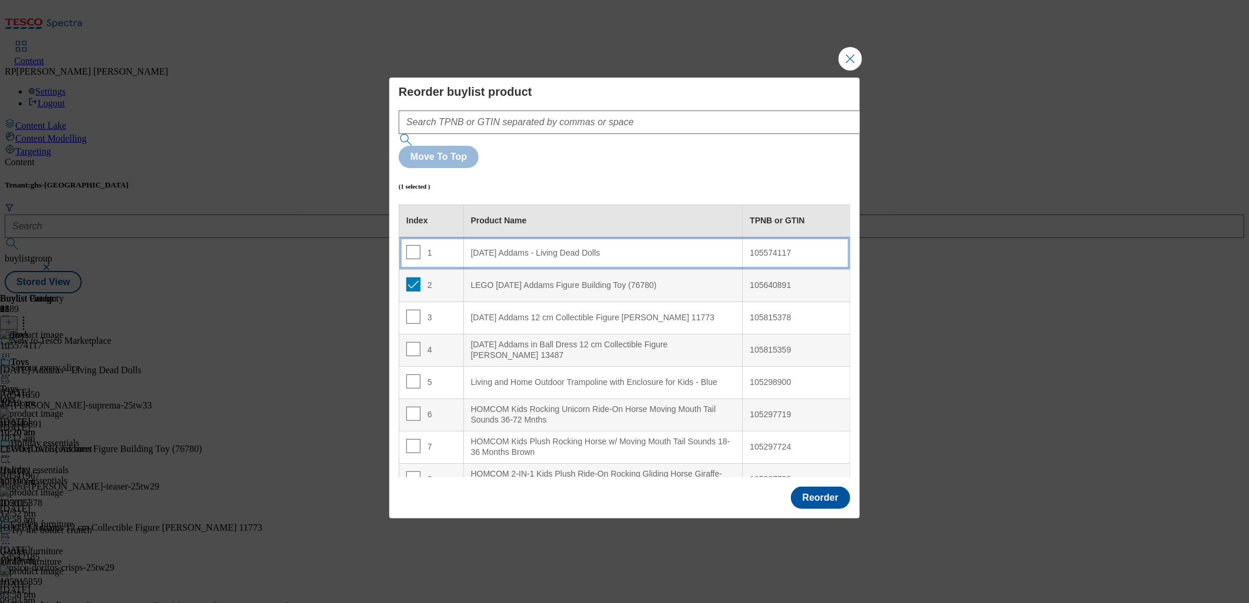
click at [440, 245] on div "1" at bounding box center [431, 253] width 50 height 17
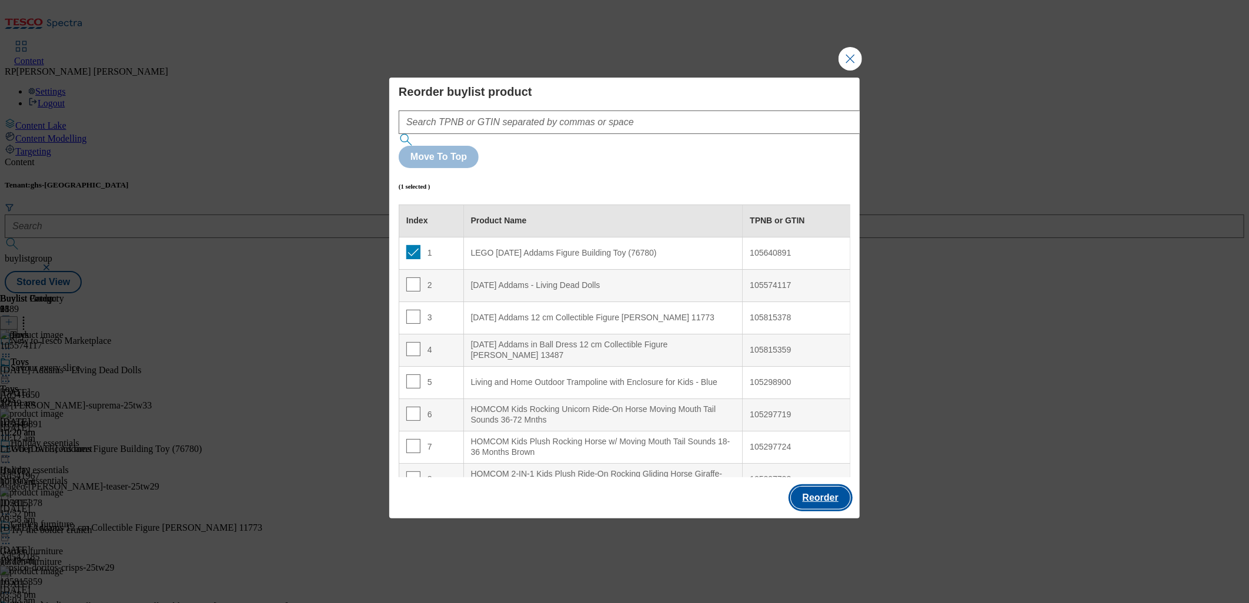
click at [815, 487] on button "Reorder" at bounding box center [820, 498] width 59 height 22
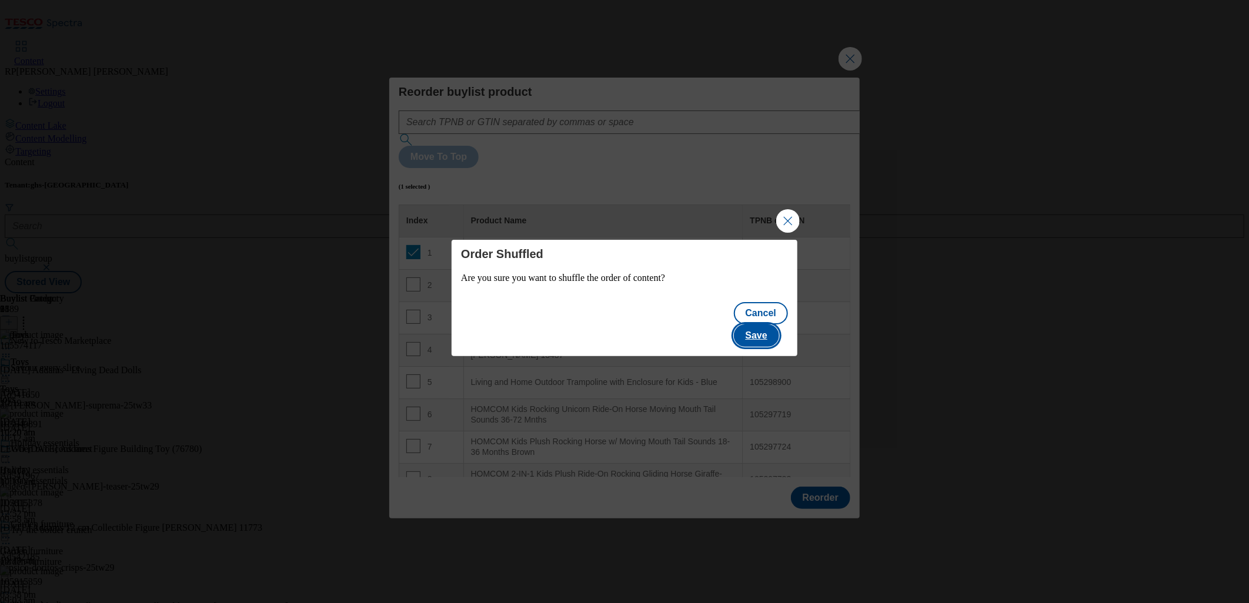
click at [774, 325] on button "Save" at bounding box center [756, 336] width 45 height 22
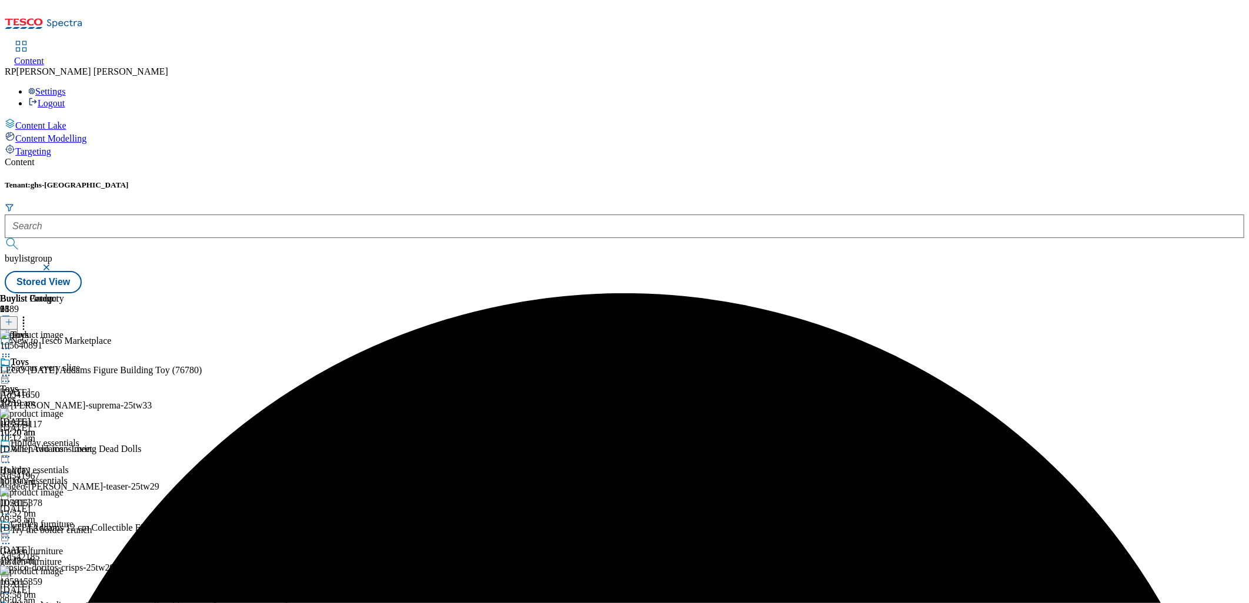
click at [12, 370] on icon at bounding box center [6, 376] width 12 height 12
click at [64, 450] on span "Preview" at bounding box center [50, 454] width 28 height 9
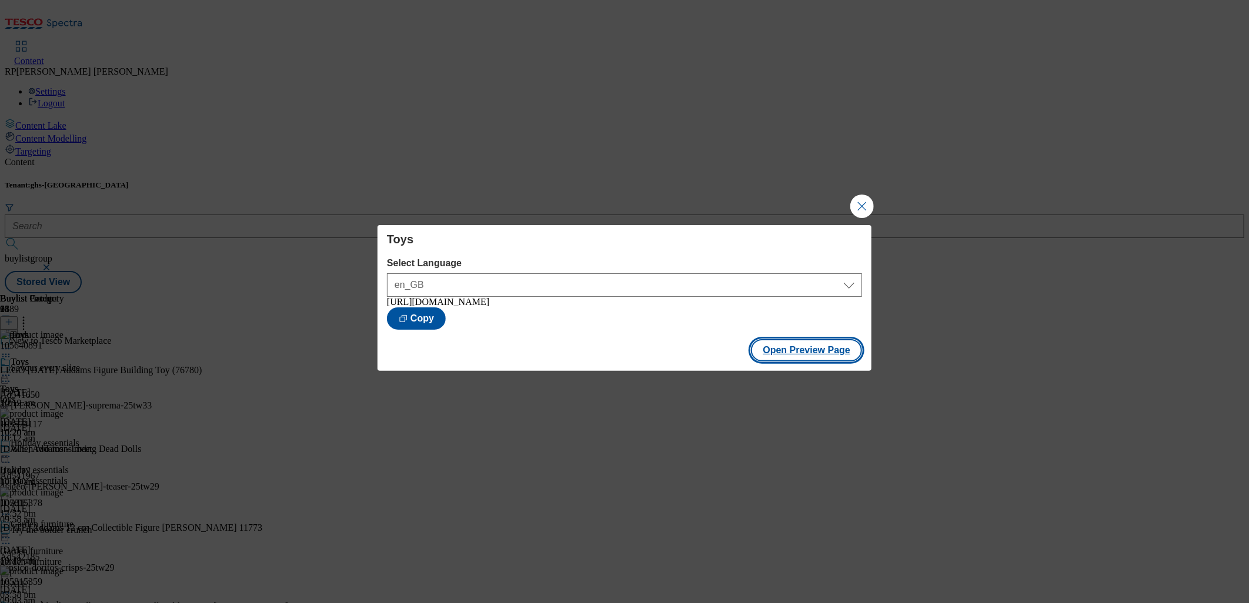
click at [788, 355] on button "Open Preview Page" at bounding box center [806, 350] width 111 height 22
click at [857, 203] on button "Close Modal" at bounding box center [862, 207] width 24 height 24
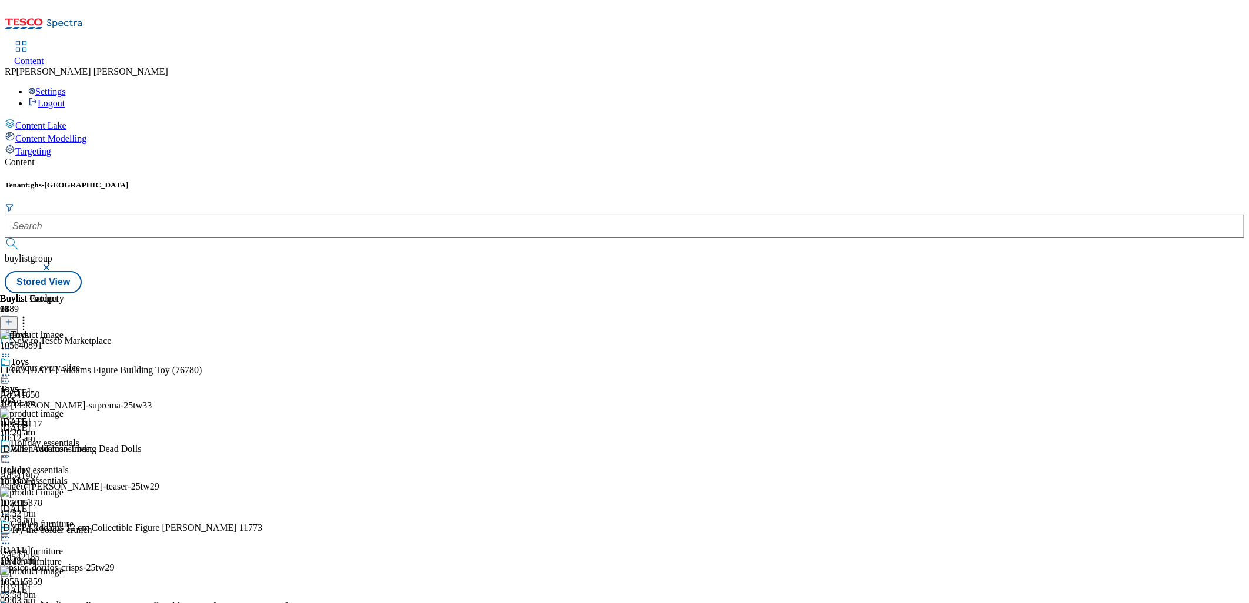
click at [10, 375] on circle at bounding box center [9, 376] width 2 height 2
click at [98, 477] on span "Open Preview Url" at bounding box center [66, 481] width 61 height 9
click at [13, 318] on icon at bounding box center [9, 322] width 8 height 8
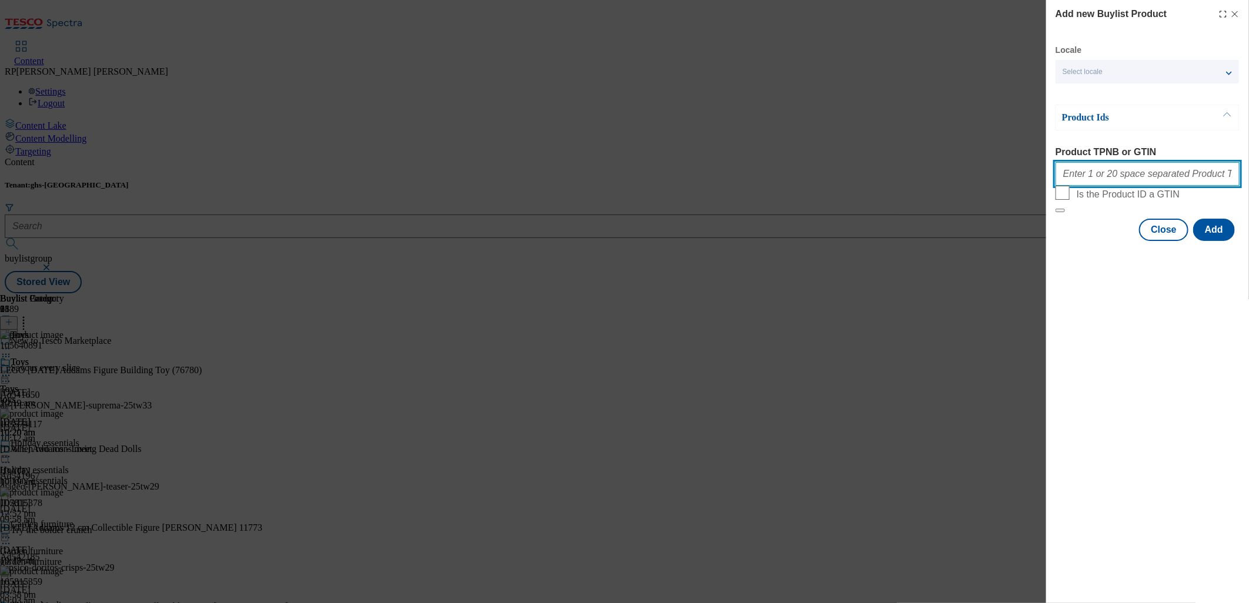
click at [1107, 174] on input "Product TPNB or GTIN" at bounding box center [1147, 174] width 184 height 24
paste input "105576560"
type input "105576560"
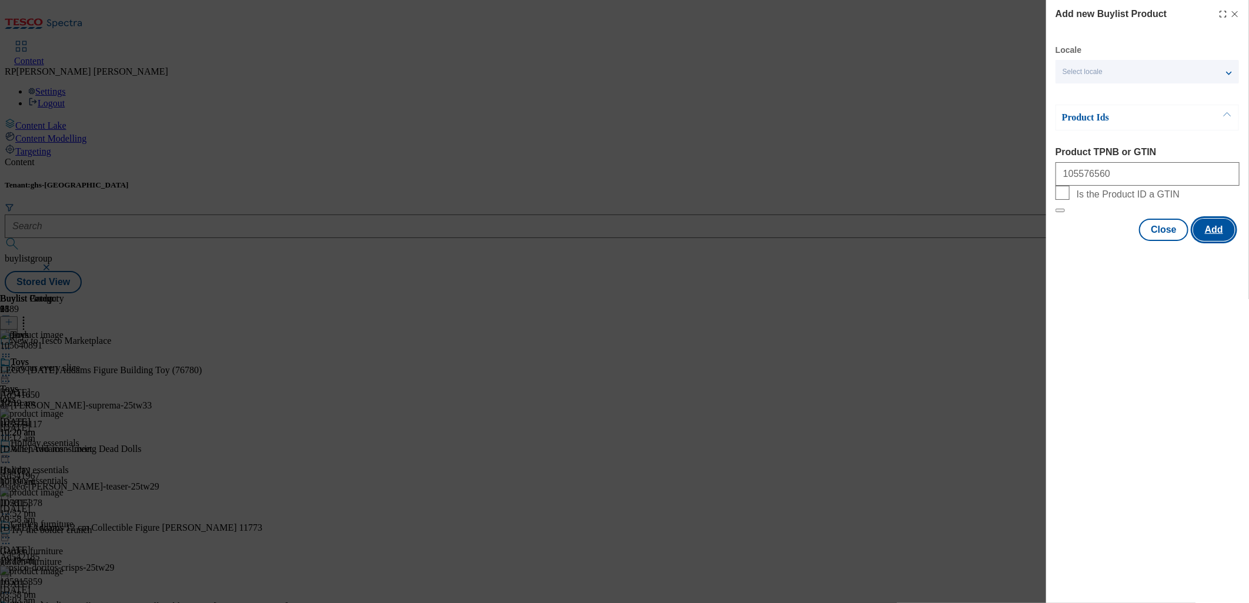
click at [1222, 241] on button "Add" at bounding box center [1214, 230] width 42 height 22
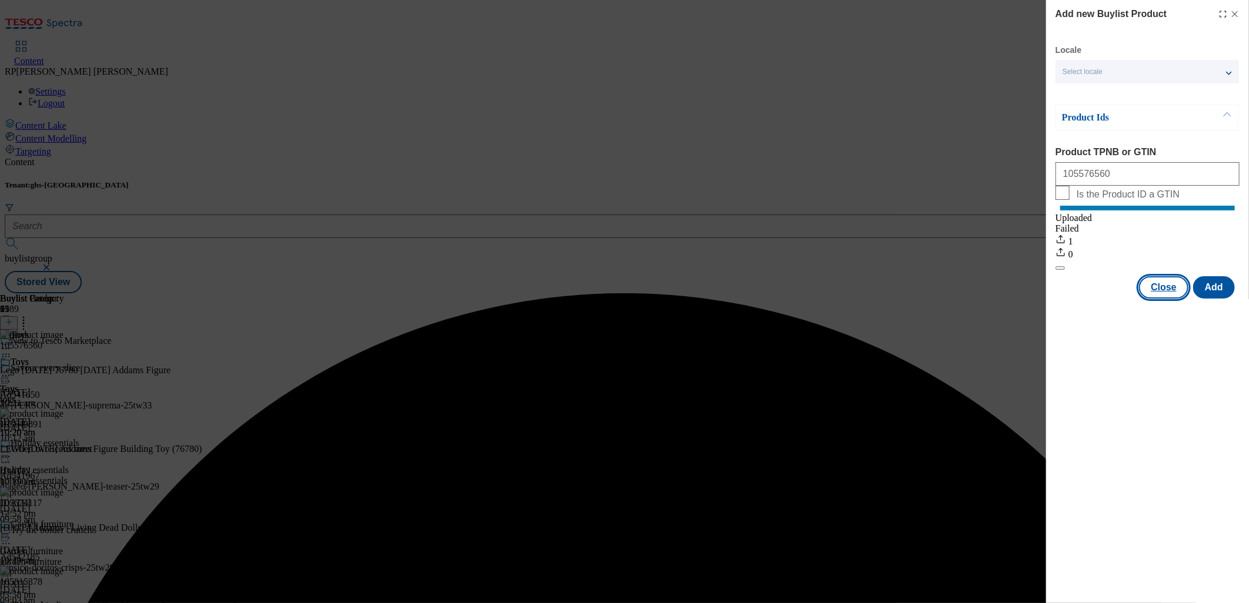
click at [1155, 299] on button "Close" at bounding box center [1163, 287] width 49 height 22
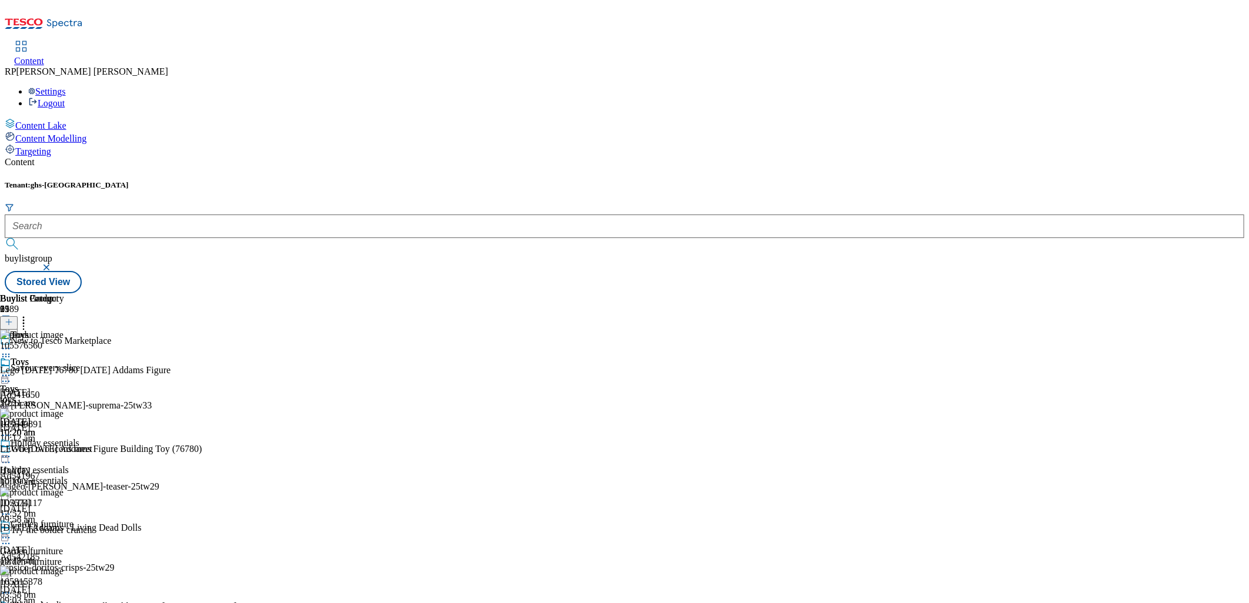
click at [12, 370] on icon at bounding box center [6, 376] width 12 height 12
click at [98, 477] on span "Open Preview Url" at bounding box center [66, 481] width 61 height 9
click at [12, 370] on icon at bounding box center [6, 376] width 12 height 12
click at [62, 491] on span "Publish" at bounding box center [49, 495] width 26 height 9
click at [12, 370] on icon at bounding box center [6, 376] width 12 height 12
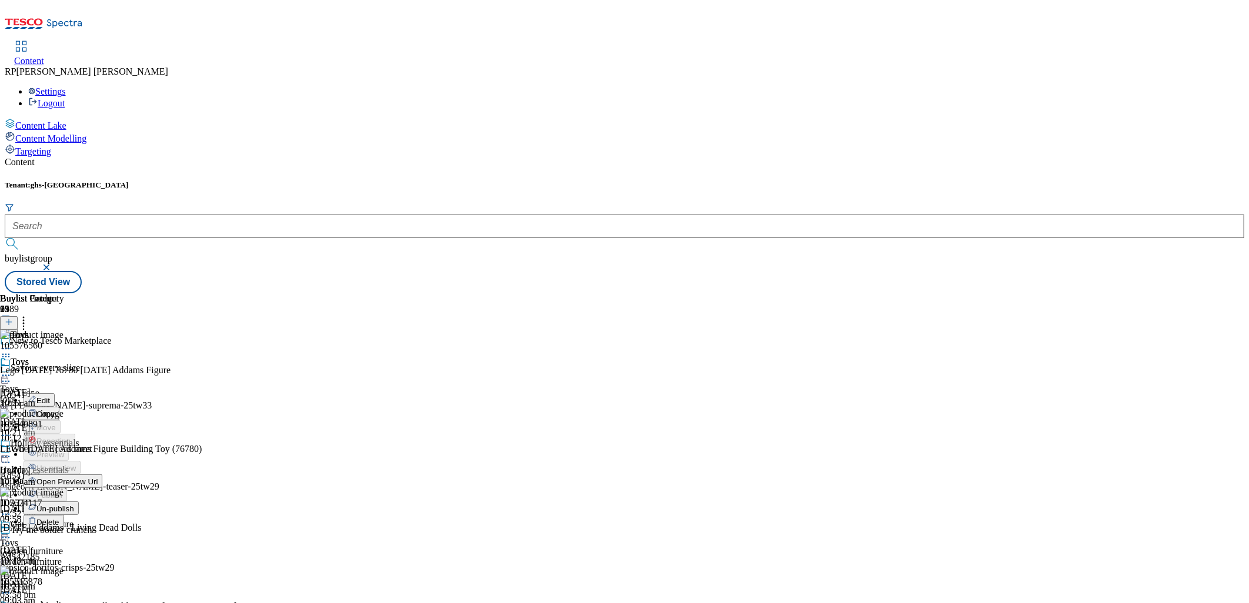
click at [98, 477] on span "Open Preview Url" at bounding box center [66, 481] width 61 height 9
click at [64, 357] on div "Toys Toys toys [DATE] 10:21 am" at bounding box center [32, 397] width 64 height 81
